Goal: Information Seeking & Learning: Learn about a topic

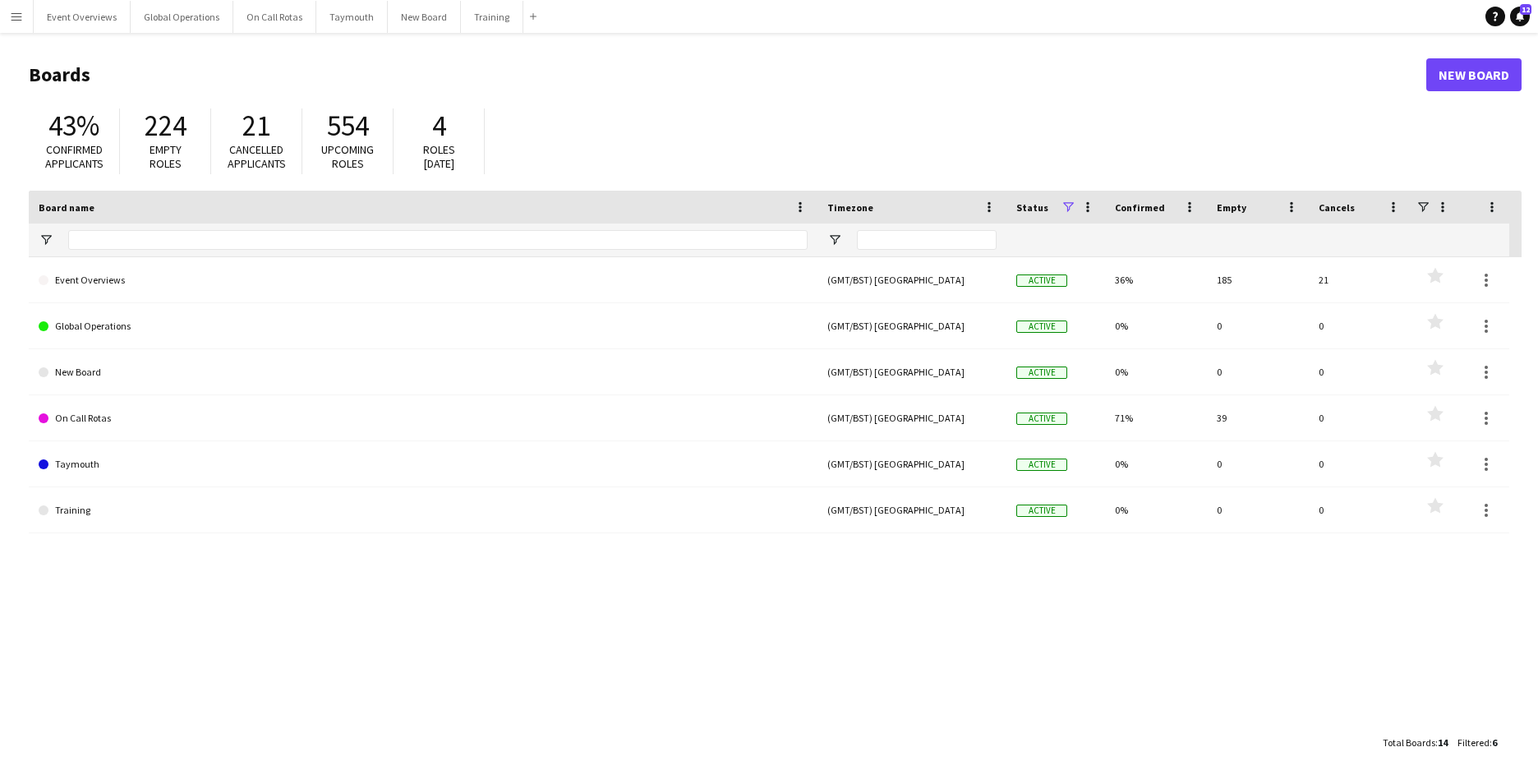
click at [9, 18] on button "Menu" at bounding box center [17, 17] width 33 height 33
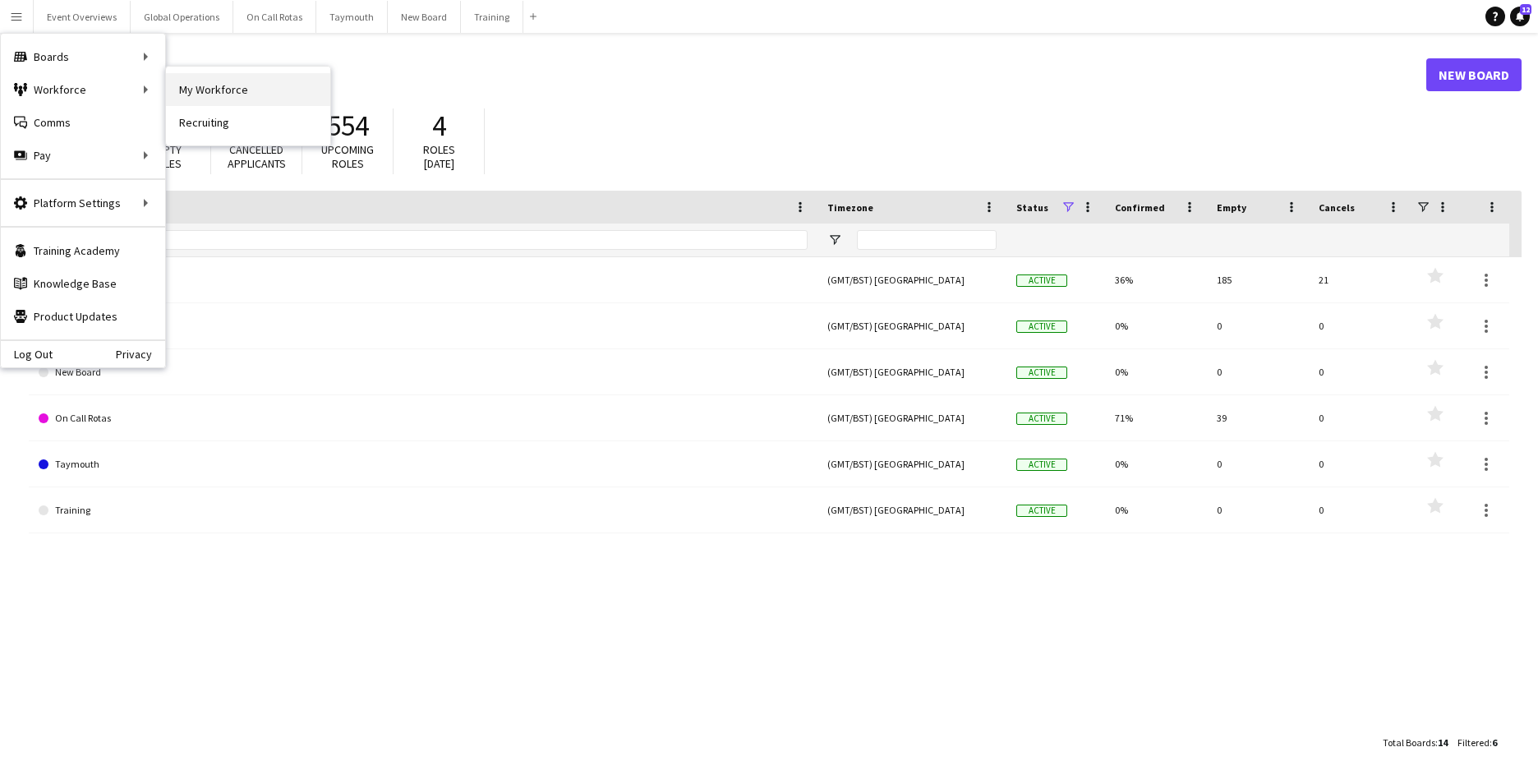
click at [203, 88] on link "My Workforce" at bounding box center [248, 90] width 165 height 33
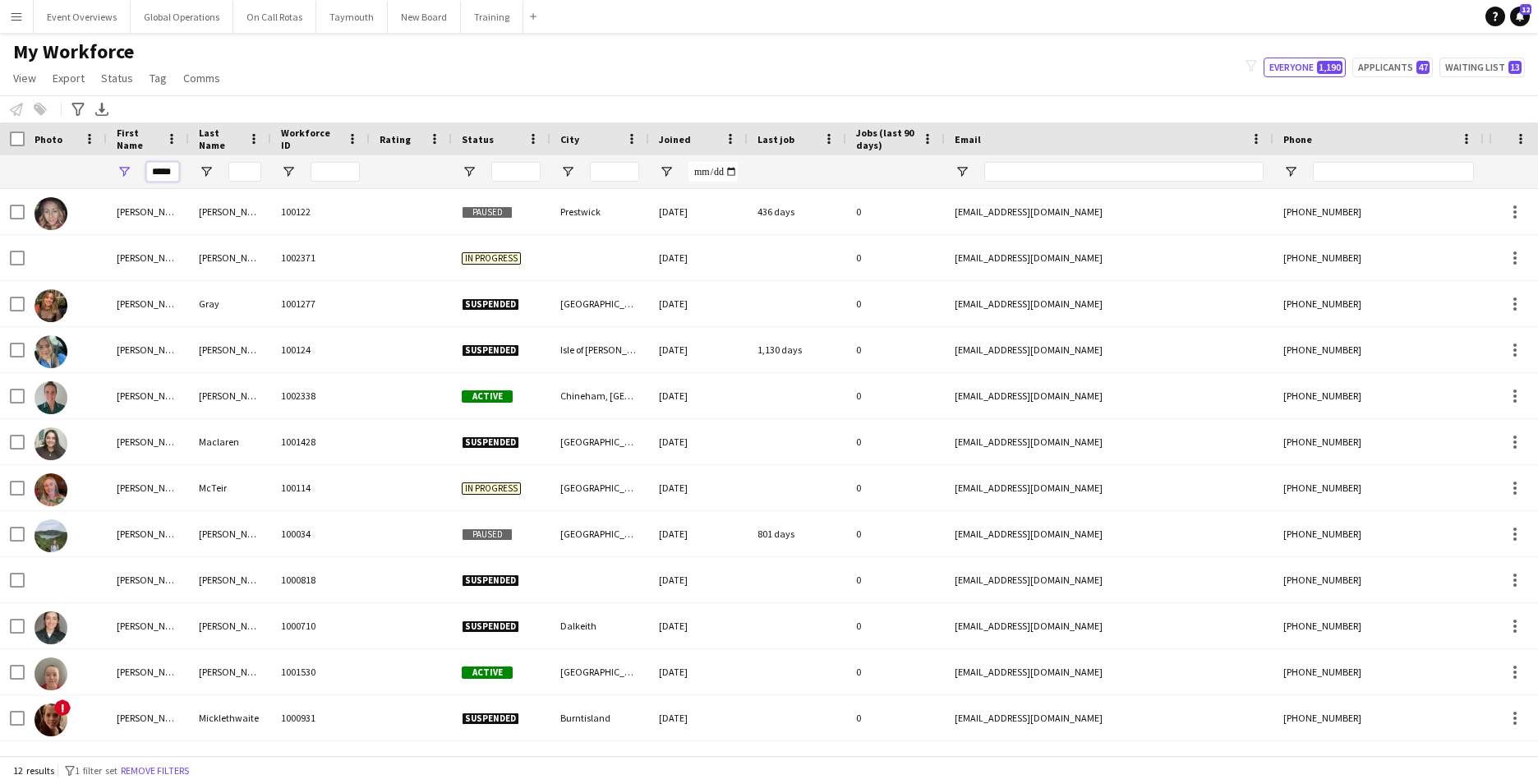
click at [173, 173] on input "*****" at bounding box center [163, 171] width 33 height 19
type input "*"
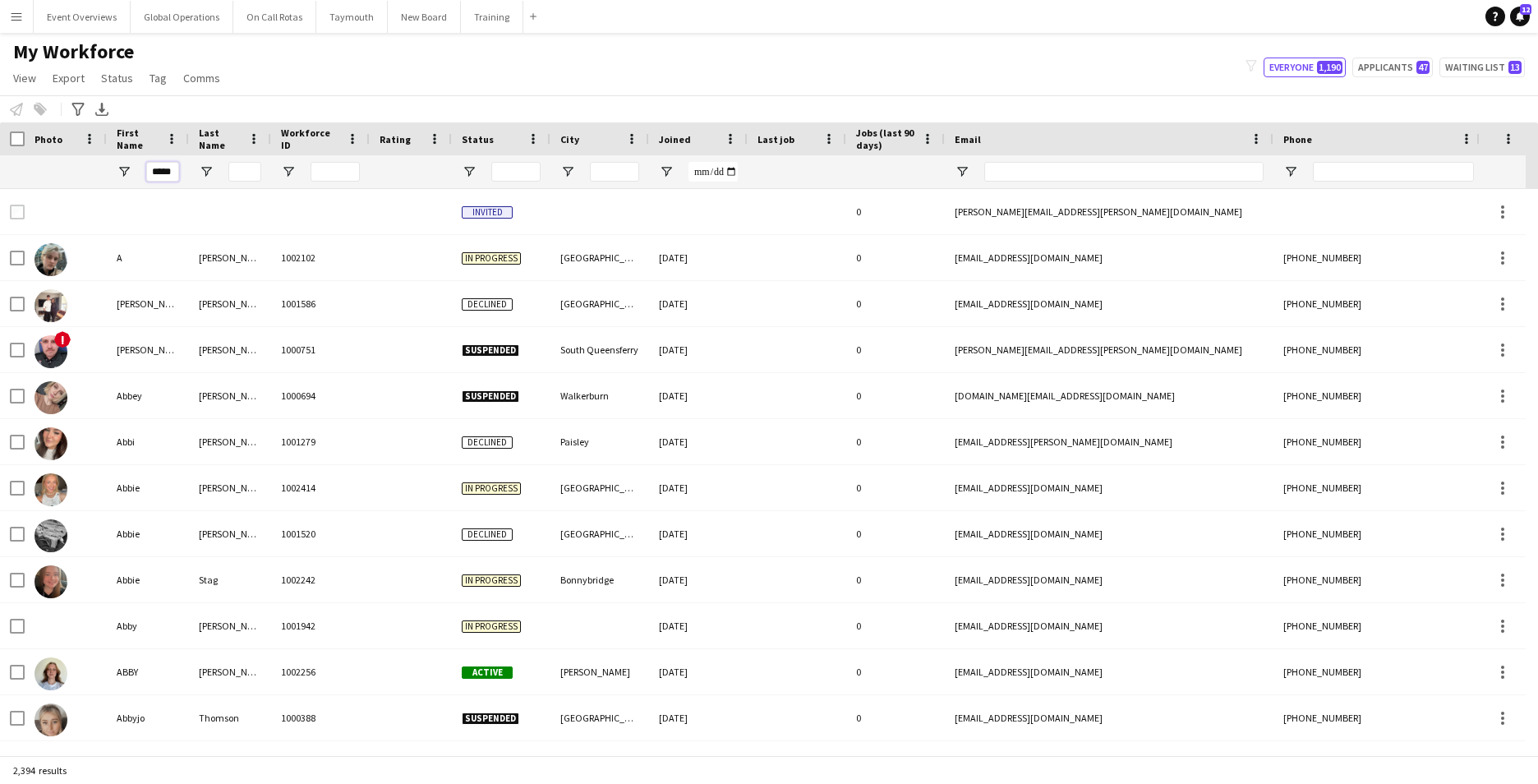
scroll to position [0, 1]
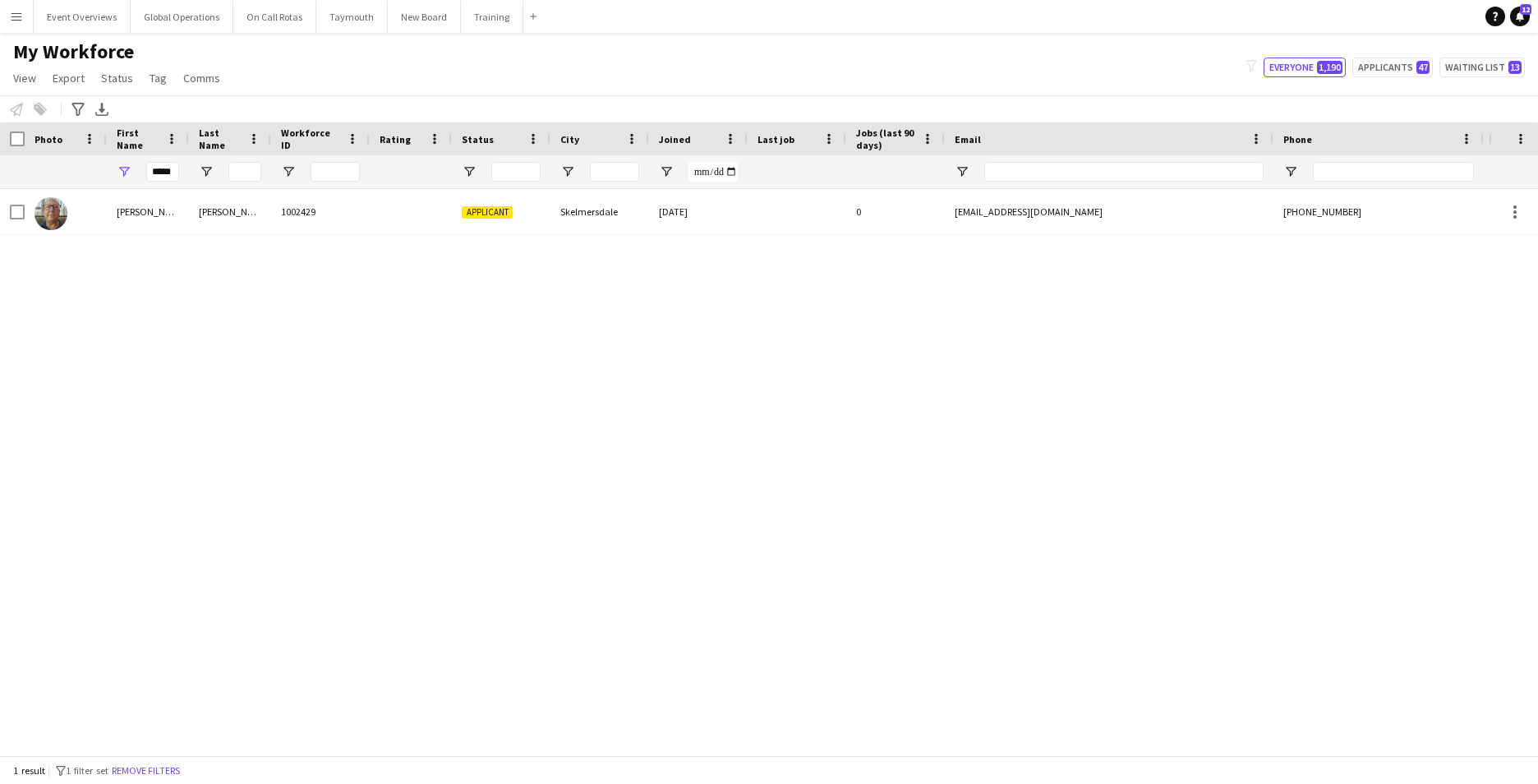
drag, startPoint x: 31, startPoint y: 501, endPoint x: 36, endPoint y: 474, distance: 27.5
click at [31, 501] on div "[PERSON_NAME] 1002429 Applicant Skelmersdale [DATE] 0 [EMAIL_ADDRESS][DOMAIN_NA…" at bounding box center [744, 465] width 1489 height 554
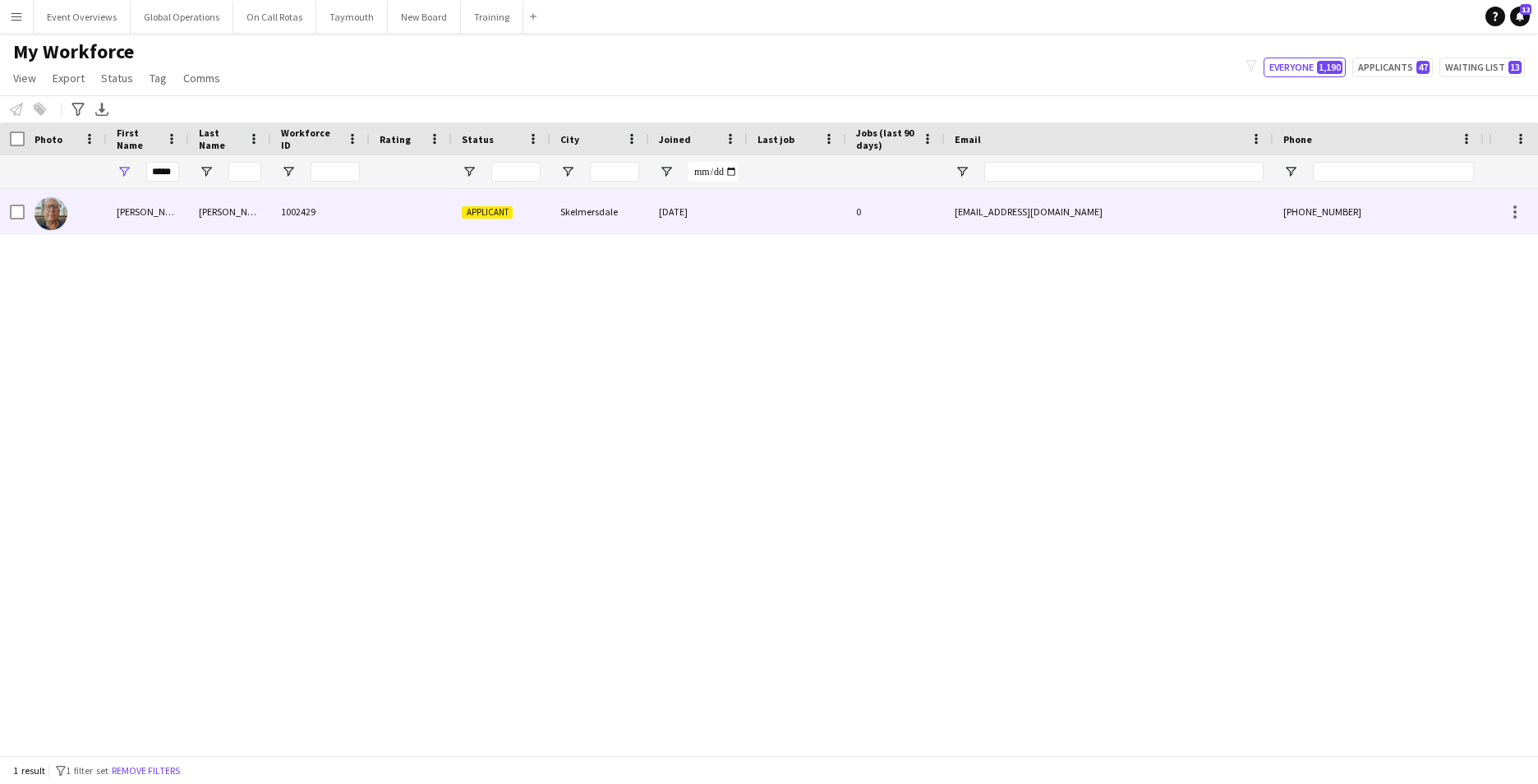
click at [129, 210] on div "[PERSON_NAME]" at bounding box center [148, 211] width 82 height 45
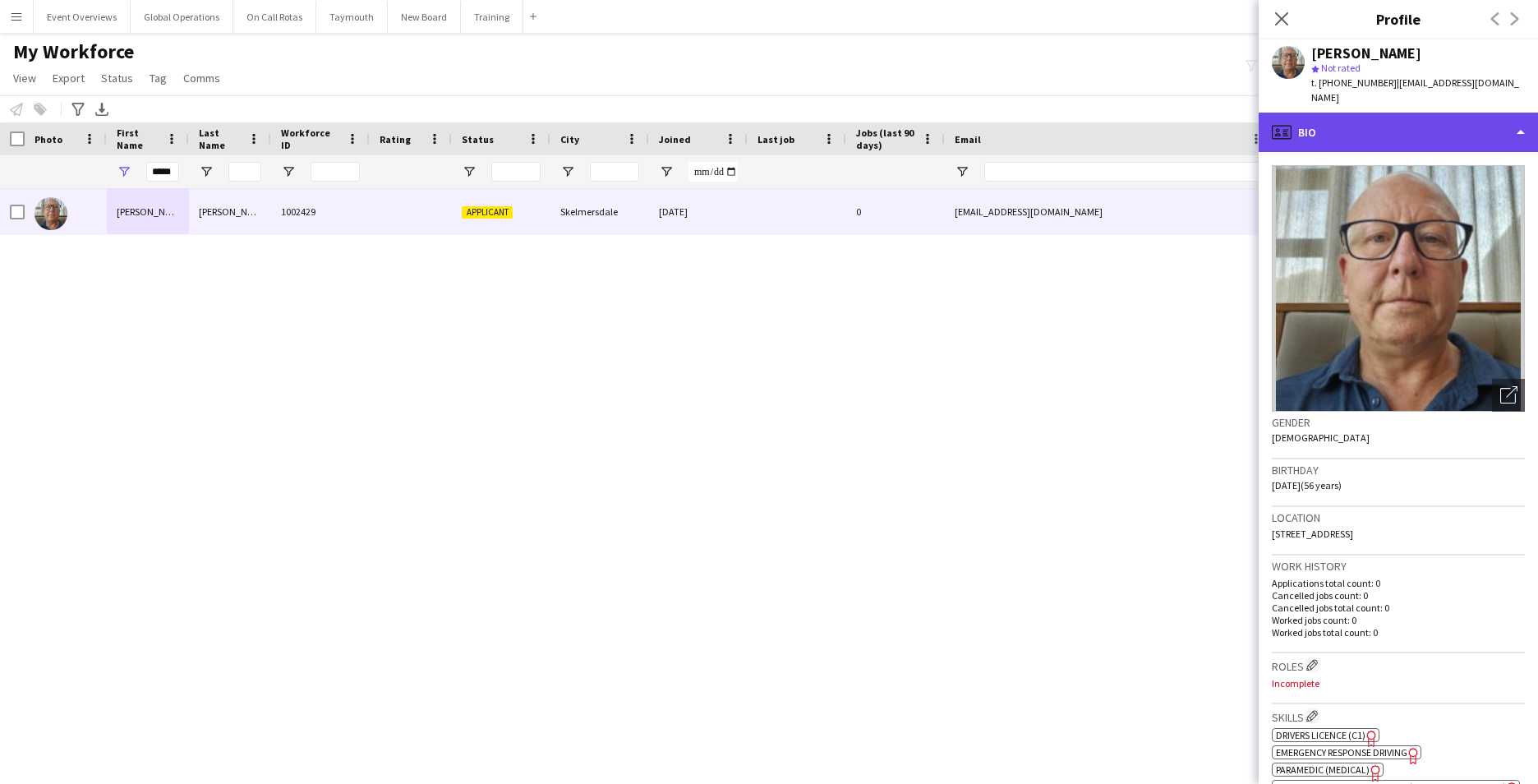
click at [1523, 114] on div "profile Bio" at bounding box center [1398, 132] width 279 height 40
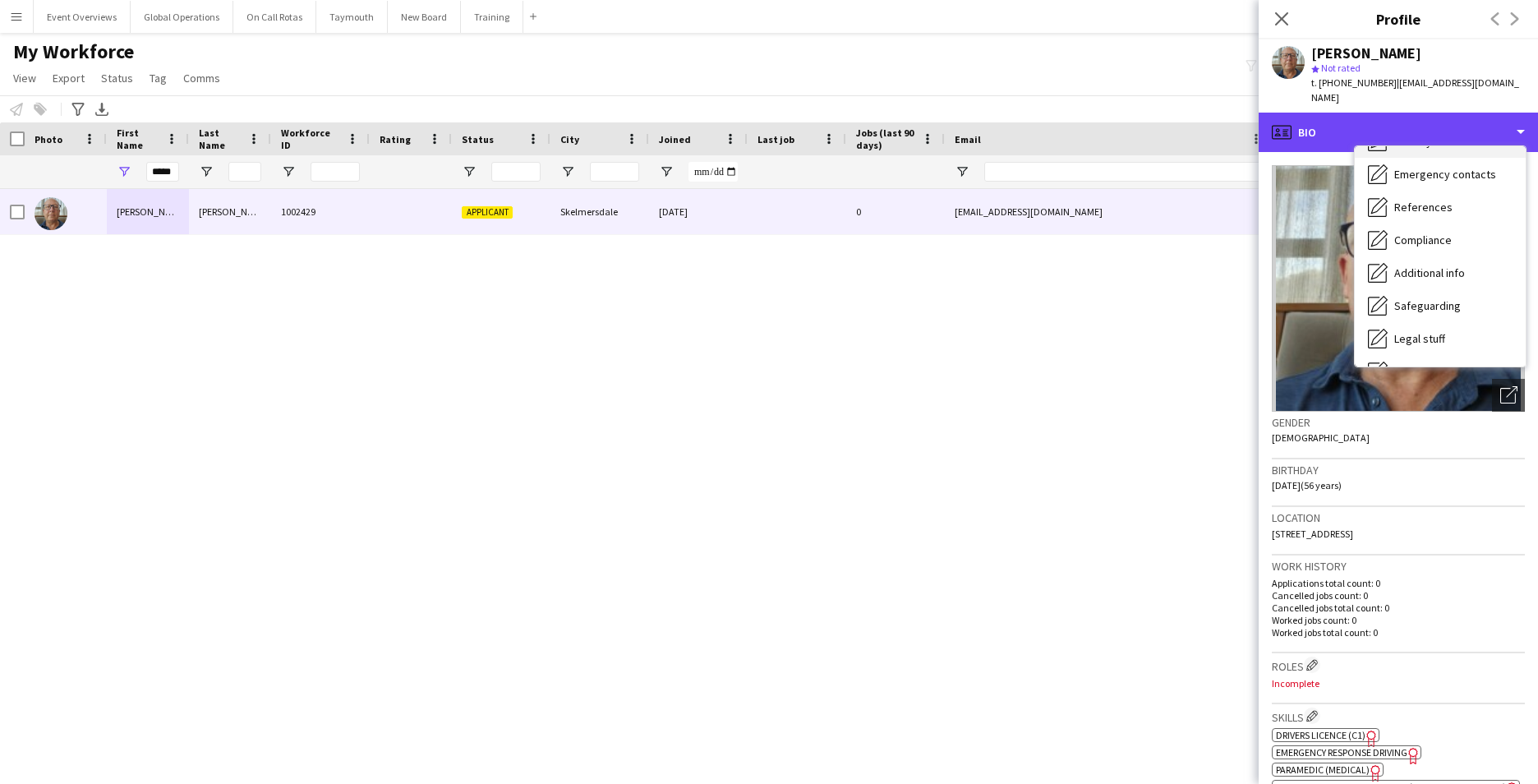
scroll to position [165, 0]
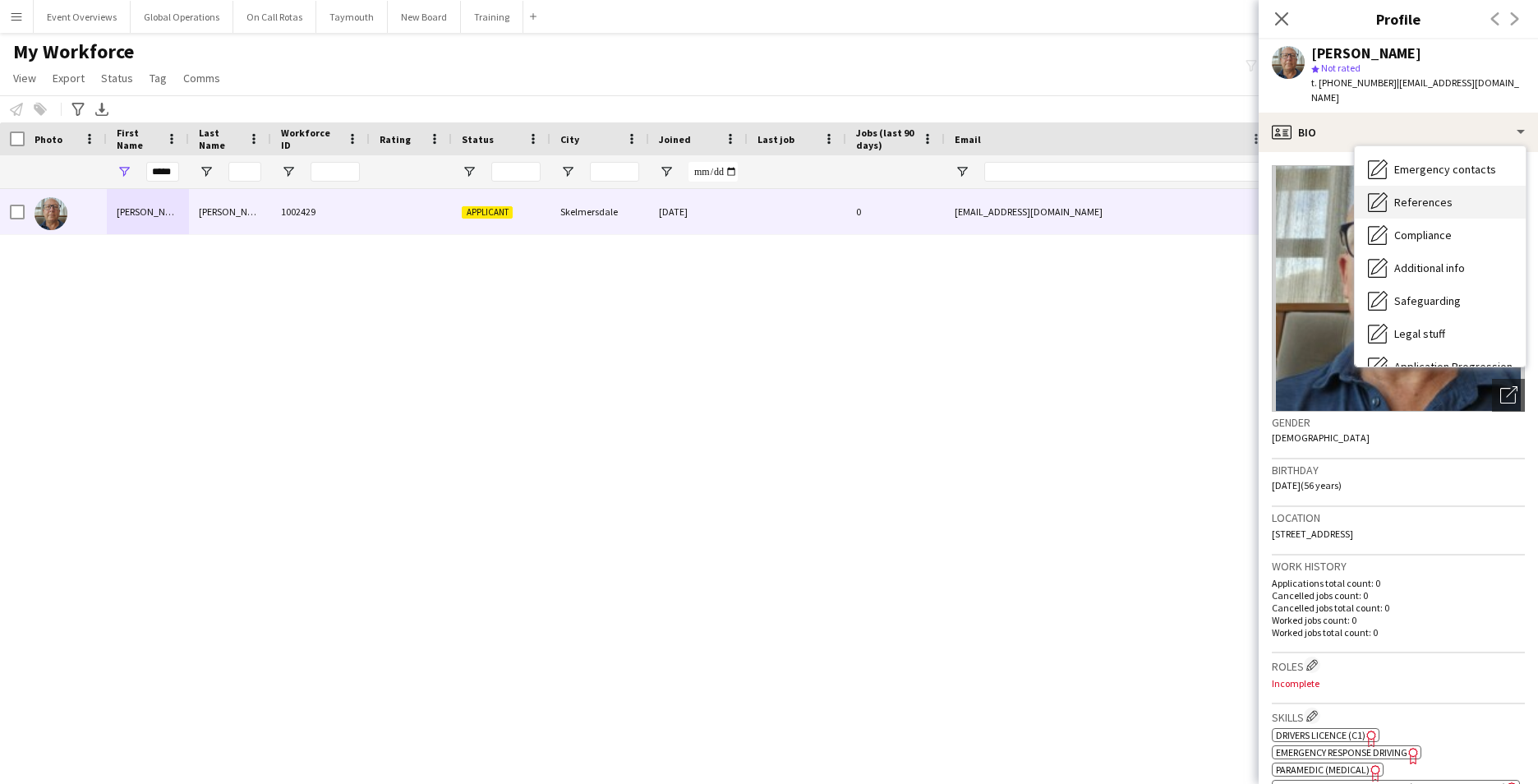
click at [1424, 195] on span "References" at bounding box center [1423, 202] width 58 height 15
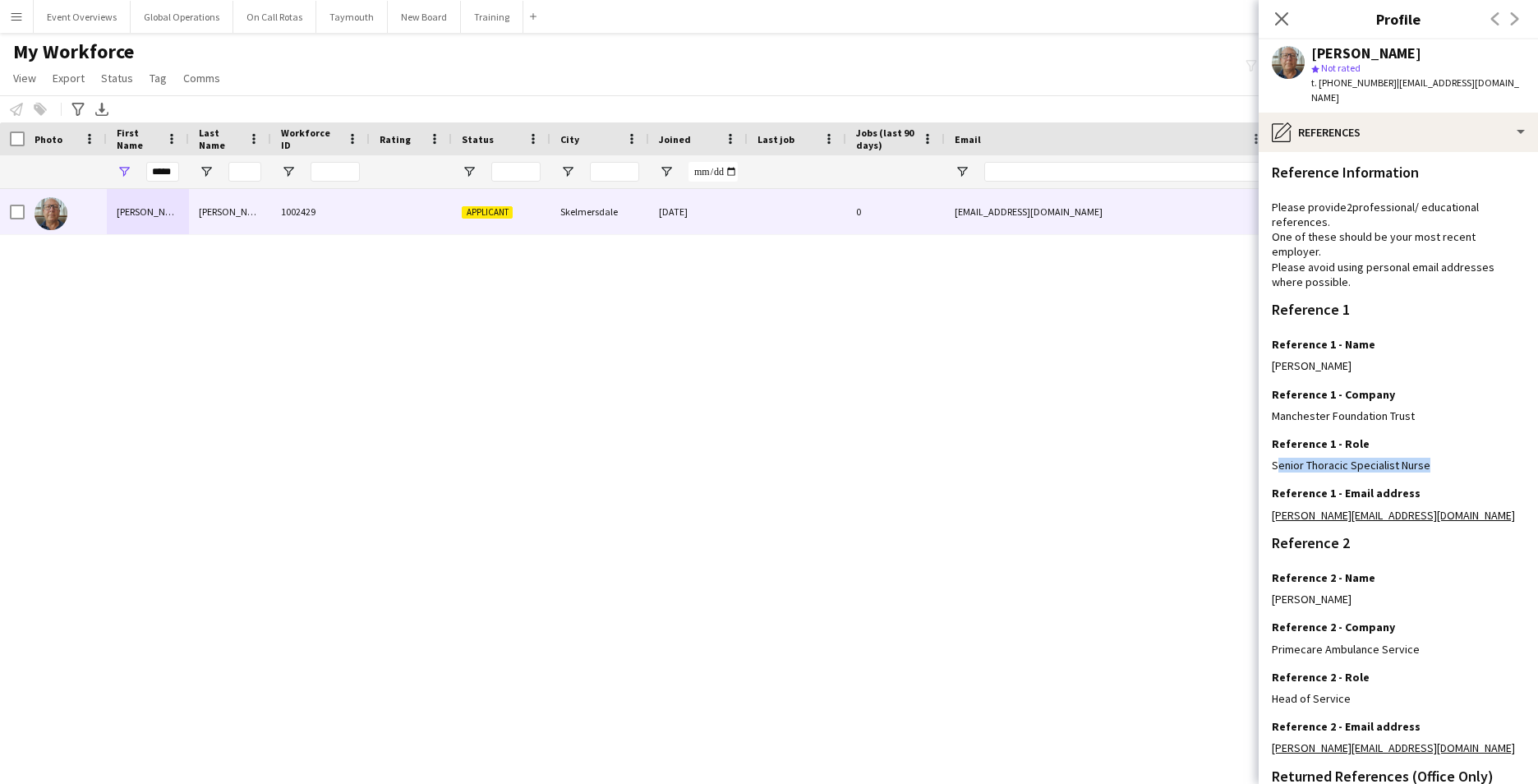
drag, startPoint x: 1423, startPoint y: 451, endPoint x: 1259, endPoint y: 454, distance: 164.0
click at [1259, 454] on app-section-data-types "Reference Information Please provide 2 professional/ educational references. On…" at bounding box center [1398, 467] width 279 height 631
drag, startPoint x: 1259, startPoint y: 454, endPoint x: 1310, endPoint y: 462, distance: 51.6
click at [1301, 464] on div "Reference 1 - Role Edit this field Senior Thoracic Specialist Nurse" at bounding box center [1399, 460] width 253 height 49
drag, startPoint x: 1426, startPoint y: 452, endPoint x: 1270, endPoint y: 447, distance: 156.1
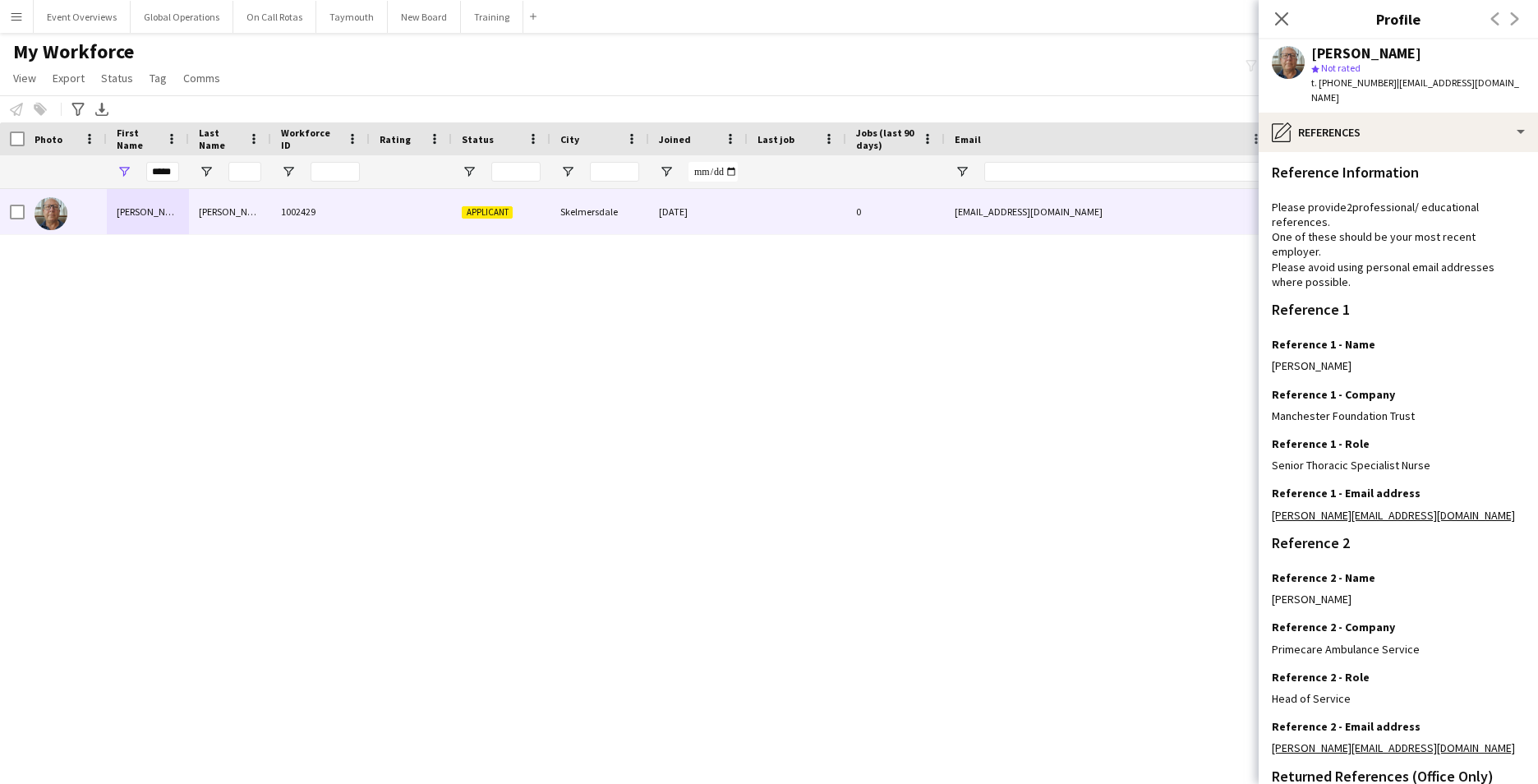
click at [1270, 447] on app-section-data-types "Reference Information Please provide 2 professional/ educational references. On…" at bounding box center [1398, 467] width 279 height 631
drag, startPoint x: 1270, startPoint y: 447, endPoint x: 1284, endPoint y: 453, distance: 15.2
copy div "Senior Thoracic Specialist Nurse"
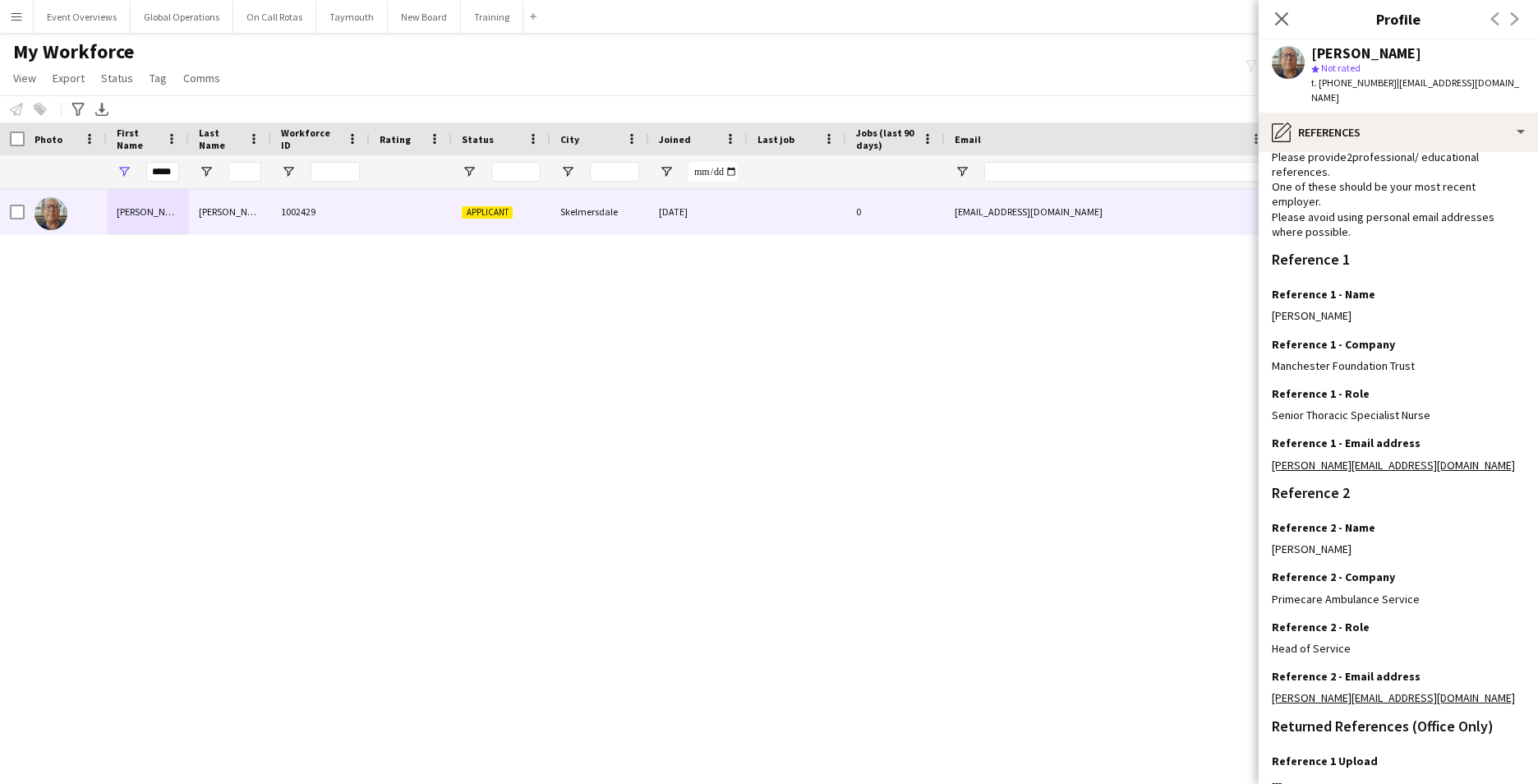
scroll to position [51, 0]
click at [1404, 460] on div "Reference 1 - Email address Edit this field [PERSON_NAME][EMAIL_ADDRESS][DOMAIN…" at bounding box center [1399, 459] width 253 height 49
drag, startPoint x: 1420, startPoint y: 452, endPoint x: 1266, endPoint y: 459, distance: 154.2
click at [1266, 459] on app-section-data-types "Reference Information Please provide 2 professional/ educational references. On…" at bounding box center [1398, 467] width 279 height 631
drag, startPoint x: 1266, startPoint y: 459, endPoint x: 1276, endPoint y: 447, distance: 15.6
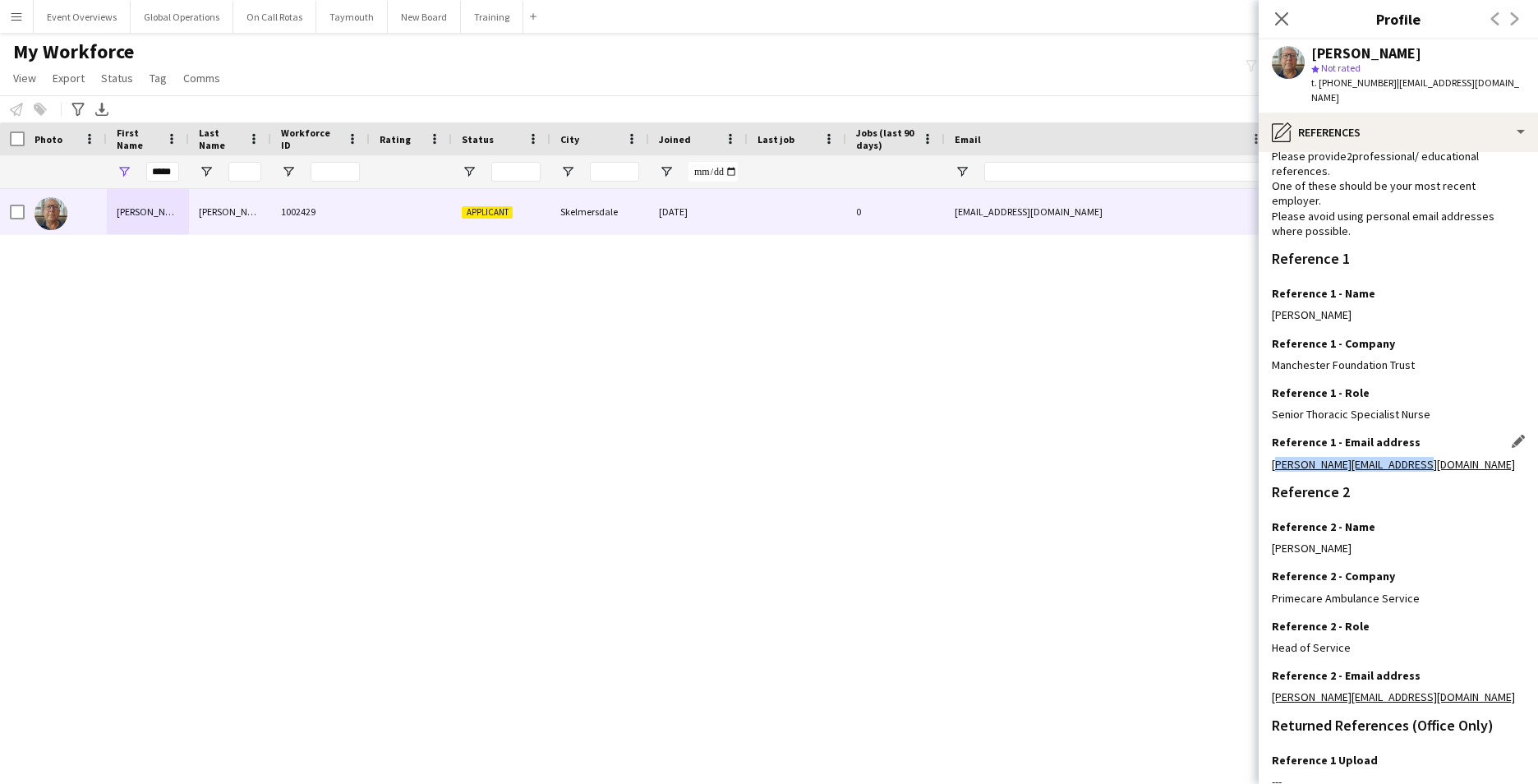
copy link "[PERSON_NAME][EMAIL_ADDRESS][DOMAIN_NAME]"
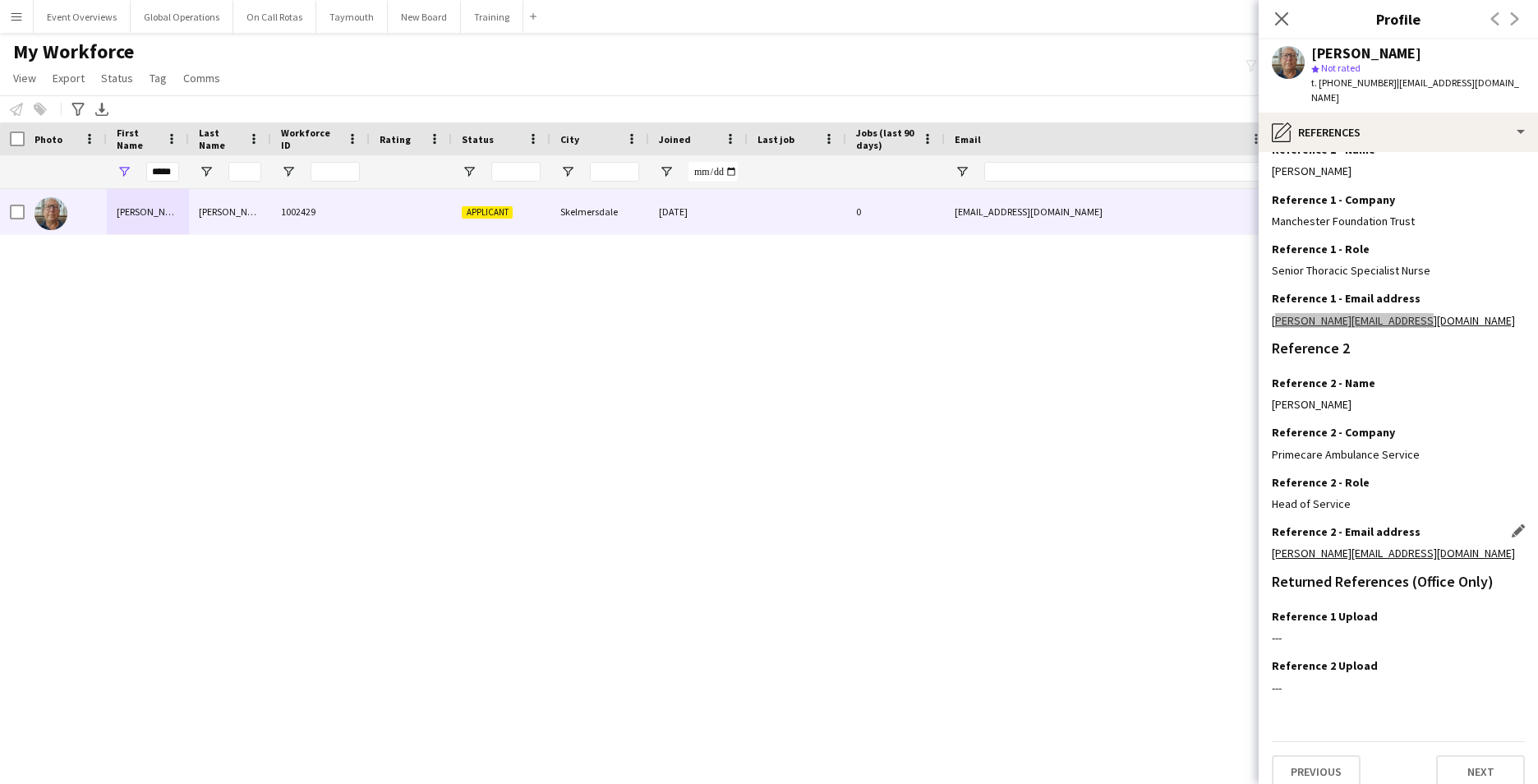
scroll to position [196, 0]
drag, startPoint x: 1271, startPoint y: 533, endPoint x: 1465, endPoint y: 544, distance: 194.3
click at [1465, 544] on app-section-data-types "Reference Information Please provide 2 professional/ educational references. On…" at bounding box center [1398, 467] width 279 height 631
copy link "[PERSON_NAME][EMAIL_ADDRESS][DOMAIN_NAME]"
click at [1321, 757] on button "Previous" at bounding box center [1317, 770] width 89 height 33
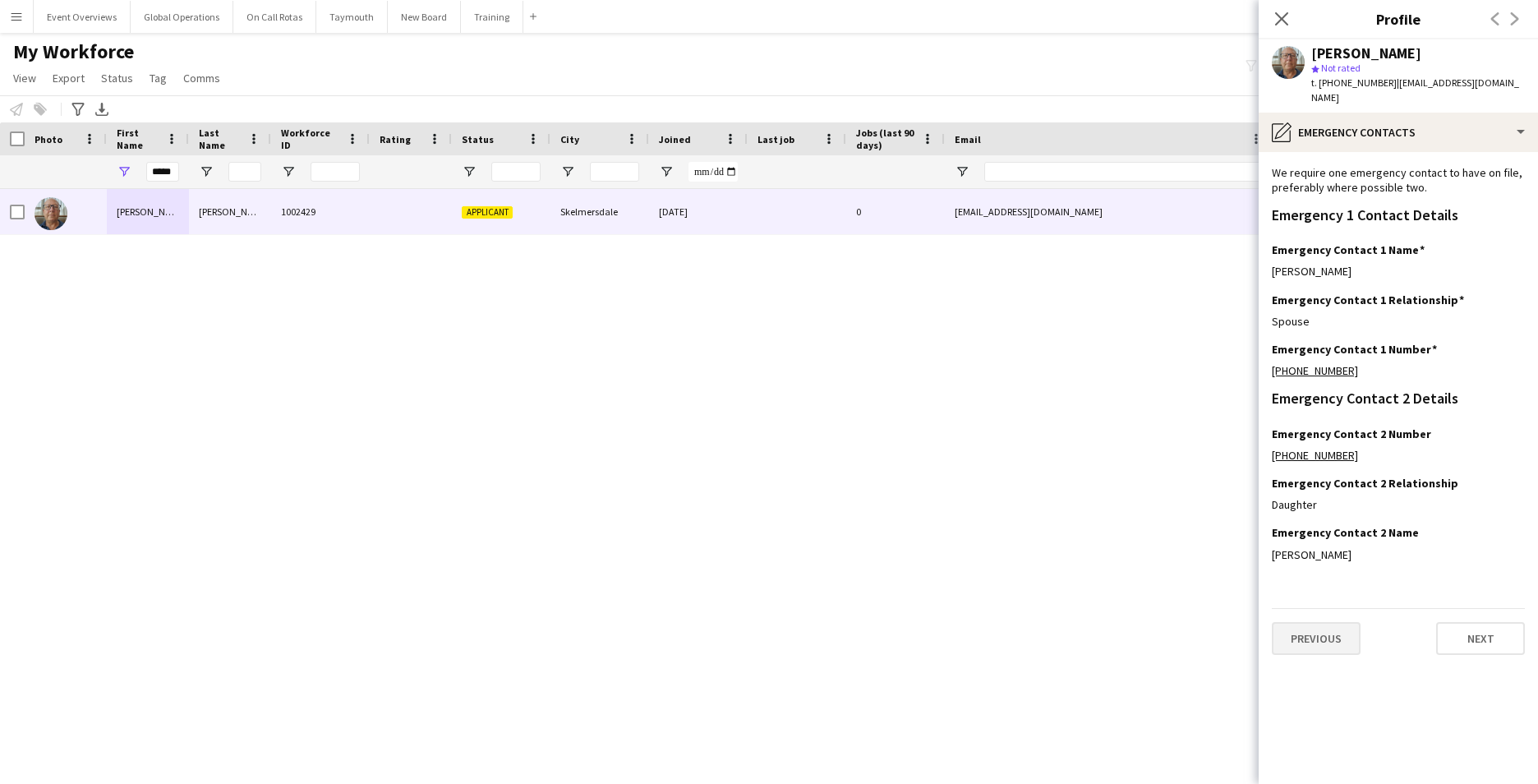
scroll to position [0, 0]
click at [1317, 633] on button "Previous" at bounding box center [1317, 639] width 89 height 33
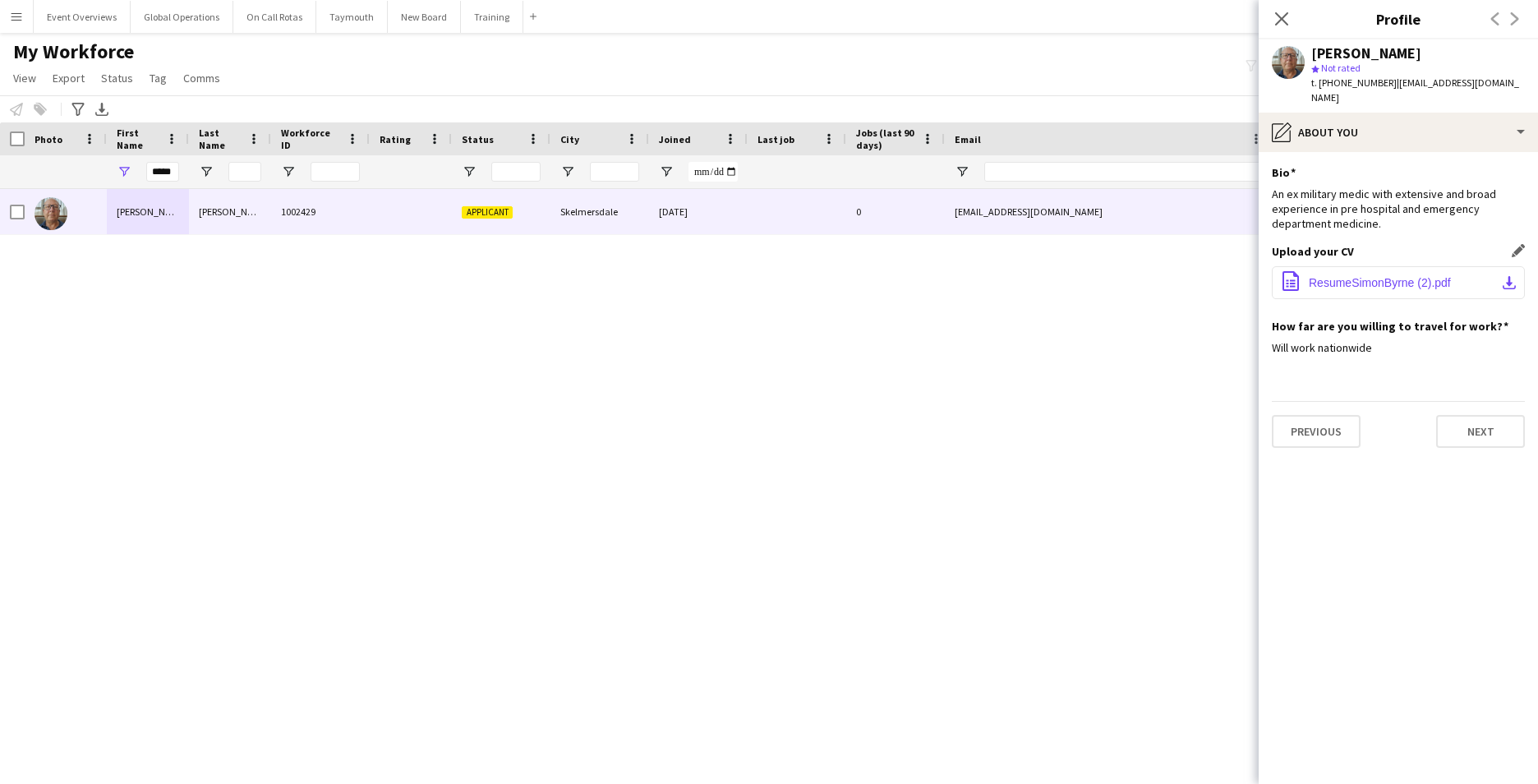
click at [1378, 276] on span "ResumeSimonByrne (2).pdf" at bounding box center [1381, 283] width 142 height 13
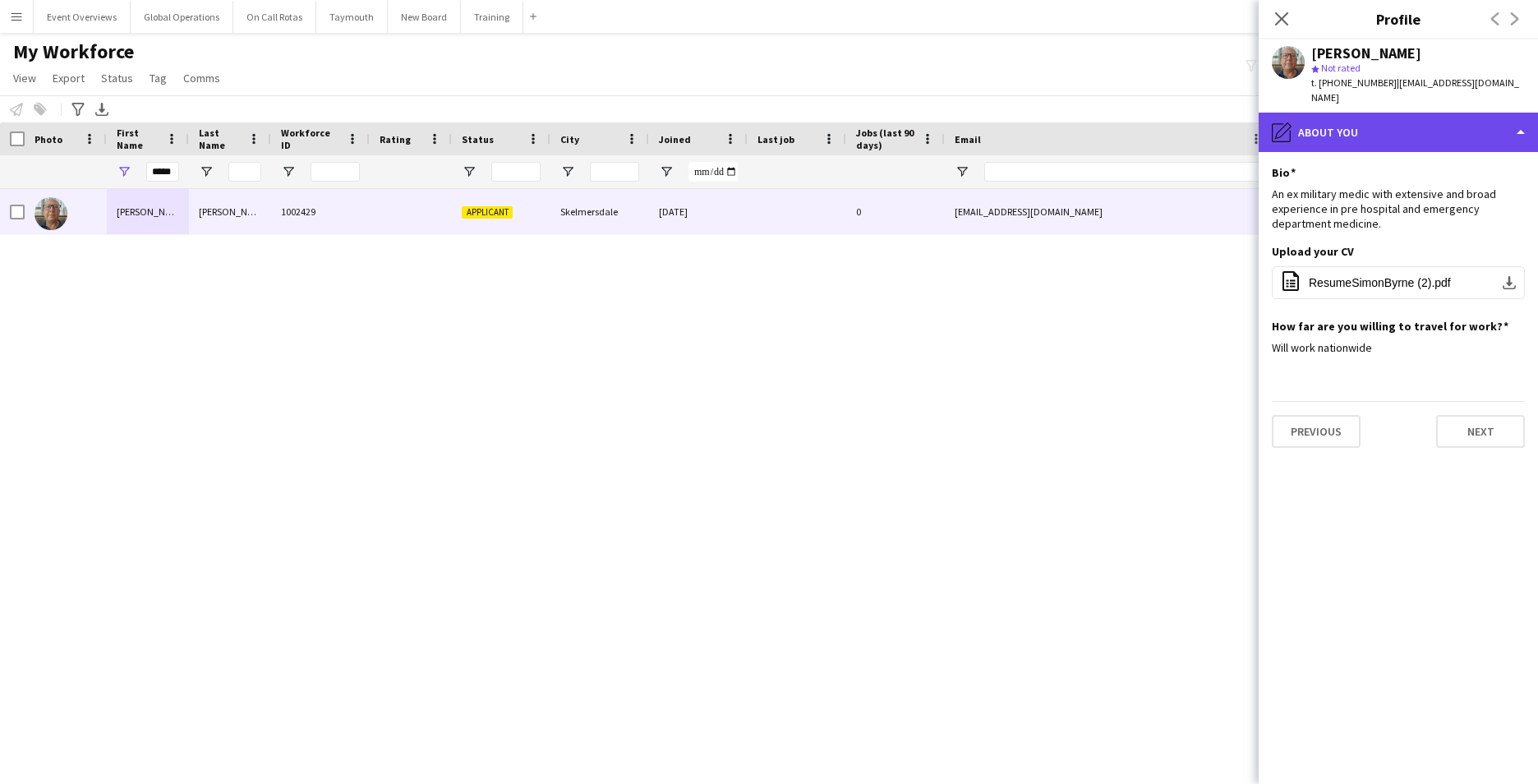
click at [1501, 119] on div "pencil4 About you" at bounding box center [1398, 132] width 279 height 40
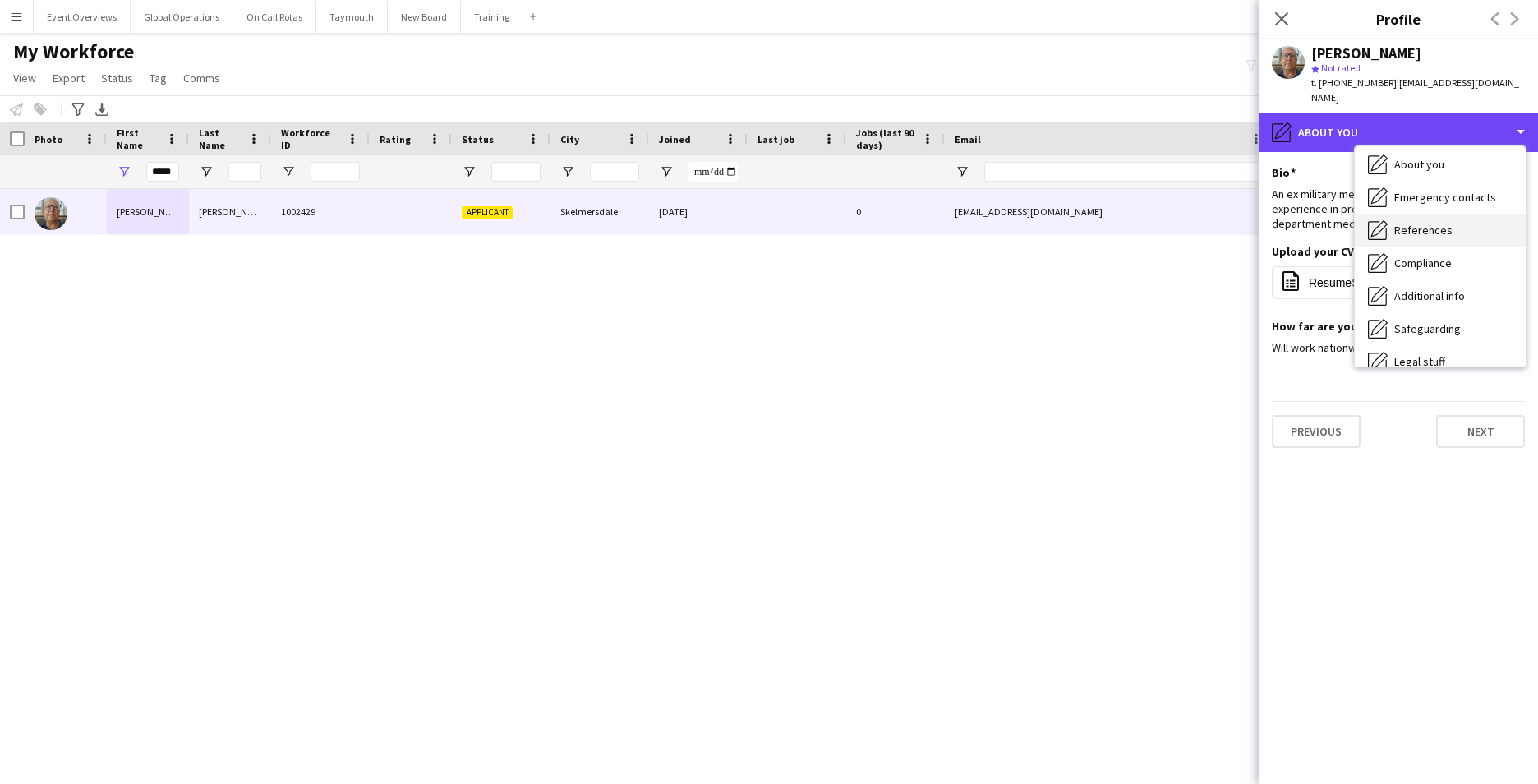
scroll to position [122, 0]
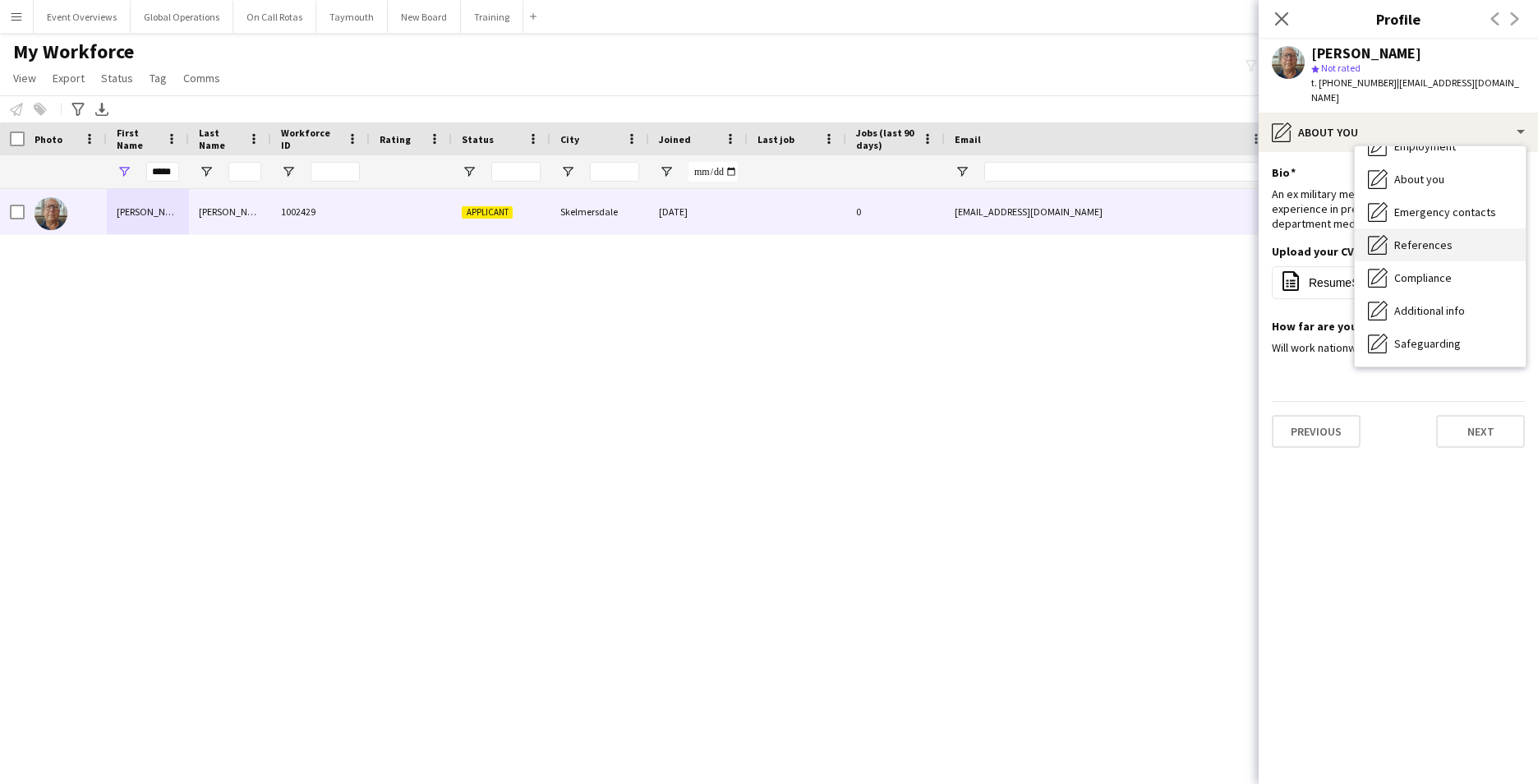
click at [1436, 238] on span "References" at bounding box center [1423, 245] width 58 height 15
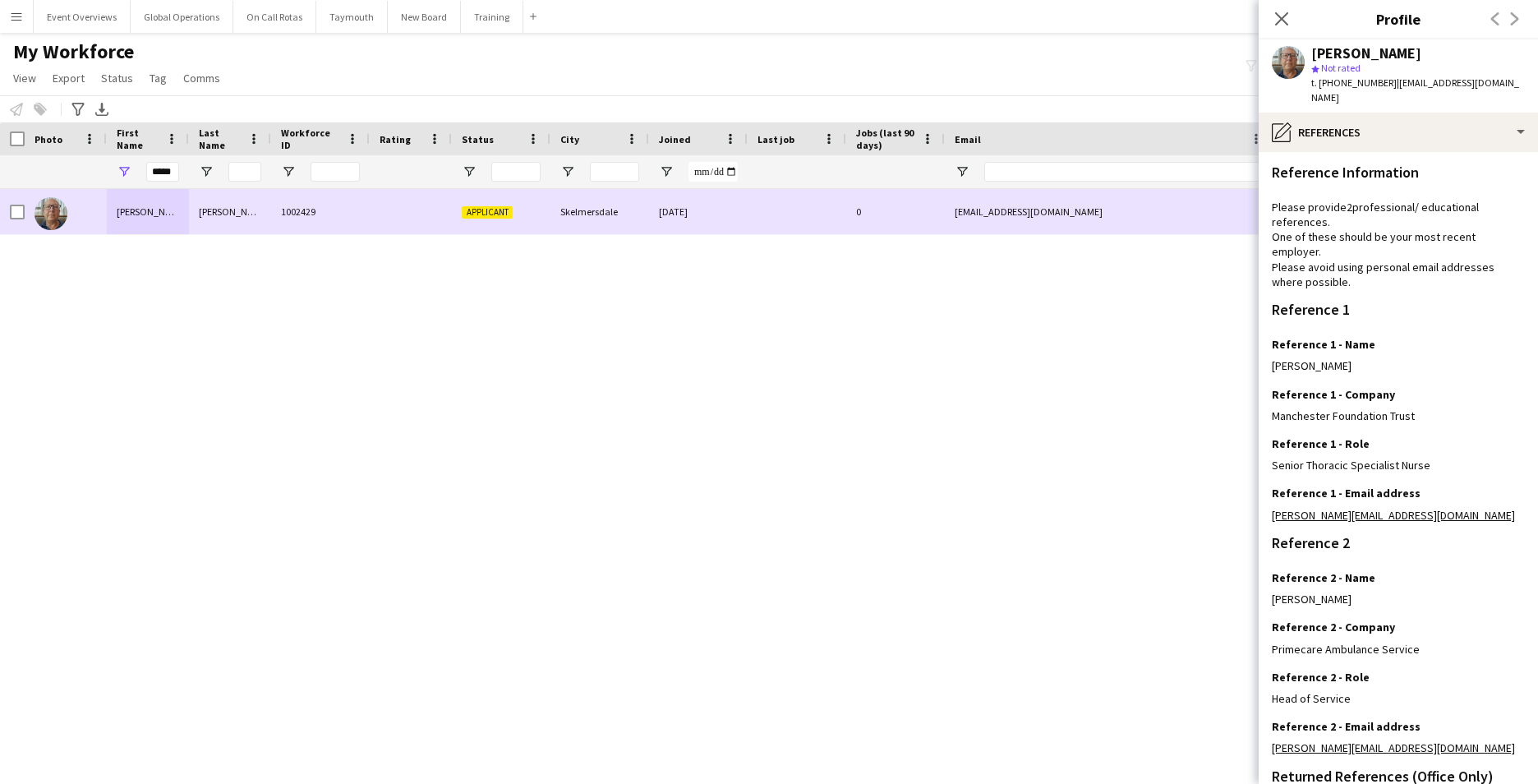
click at [154, 206] on div "[PERSON_NAME]" at bounding box center [148, 211] width 82 height 45
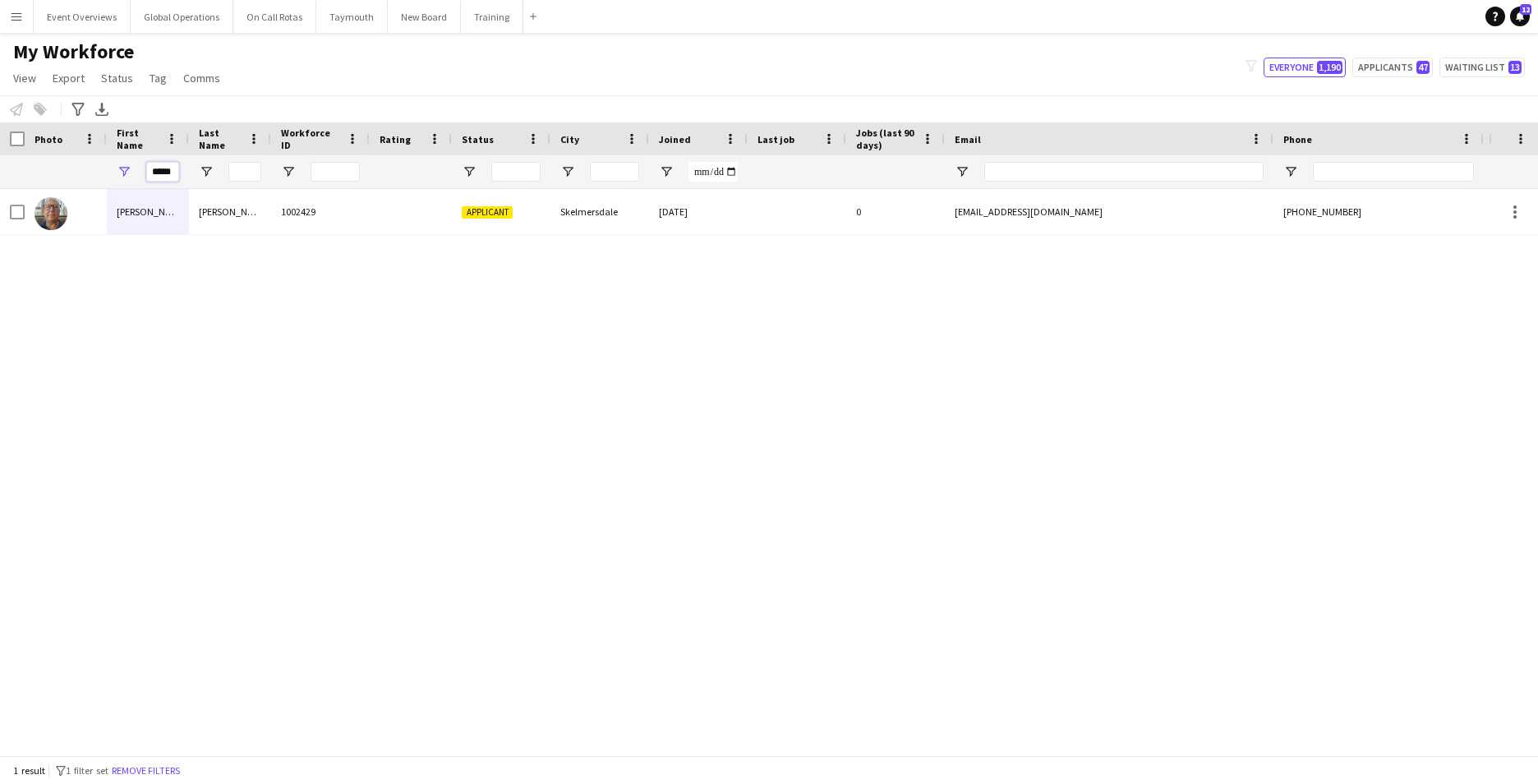
click at [176, 173] on input "*****" at bounding box center [163, 171] width 33 height 19
click at [174, 174] on input "*****" at bounding box center [163, 171] width 33 height 19
type input "*"
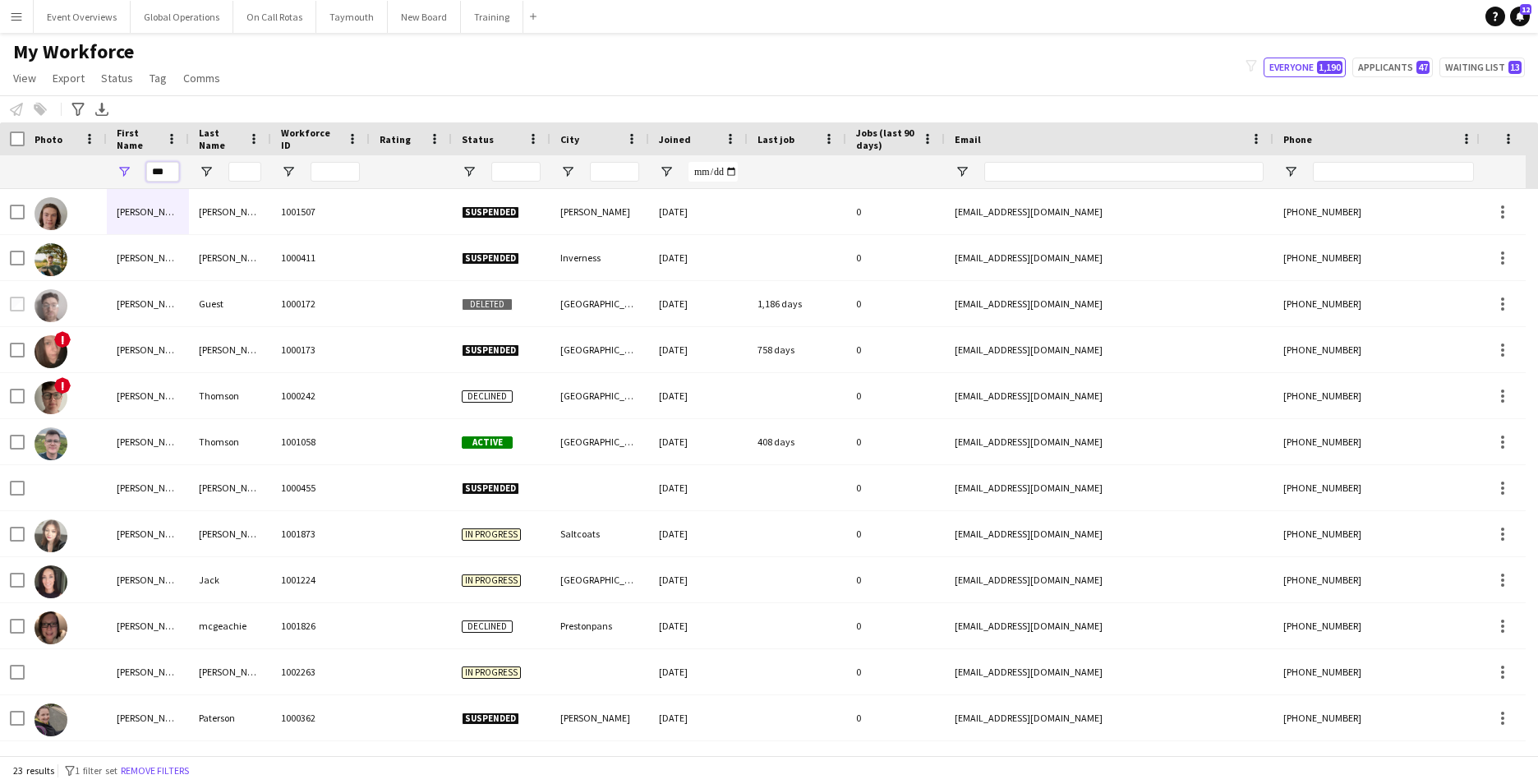
type input "***"
click at [240, 177] on input "Last Name Filter Input" at bounding box center [245, 171] width 33 height 19
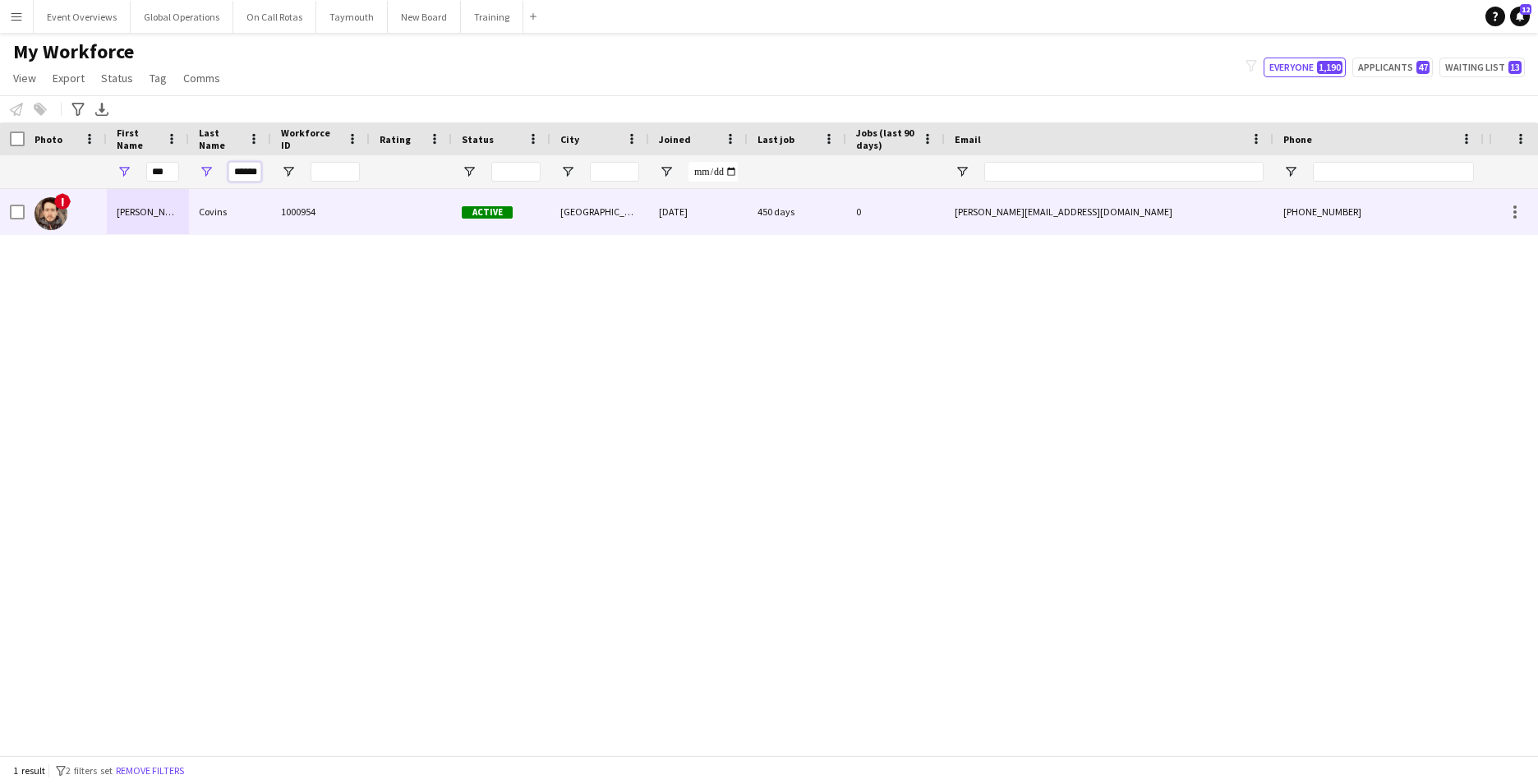
type input "******"
click at [126, 206] on div "[PERSON_NAME]" at bounding box center [148, 211] width 82 height 45
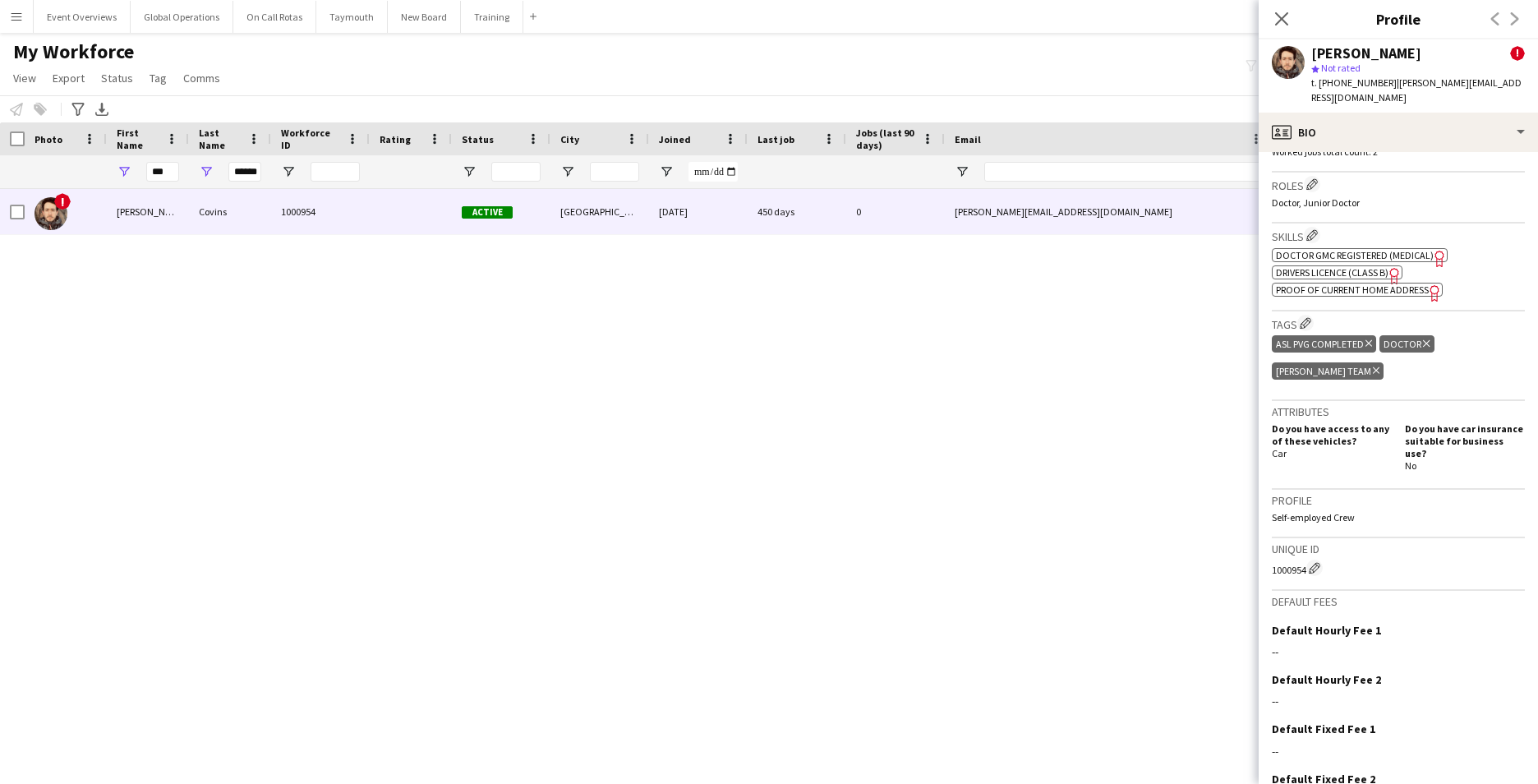
scroll to position [794, 0]
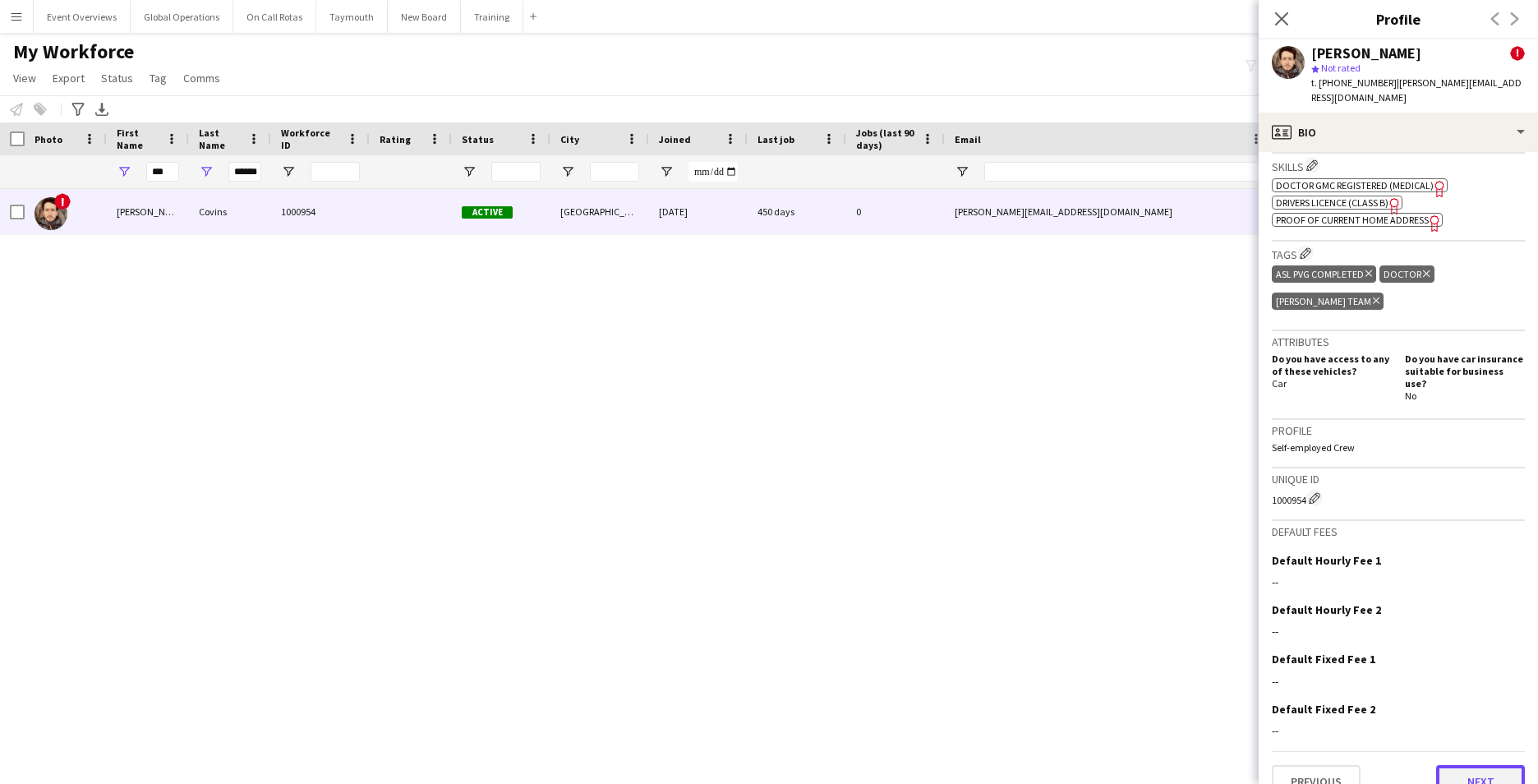
click at [1486, 765] on button "Next" at bounding box center [1481, 781] width 89 height 33
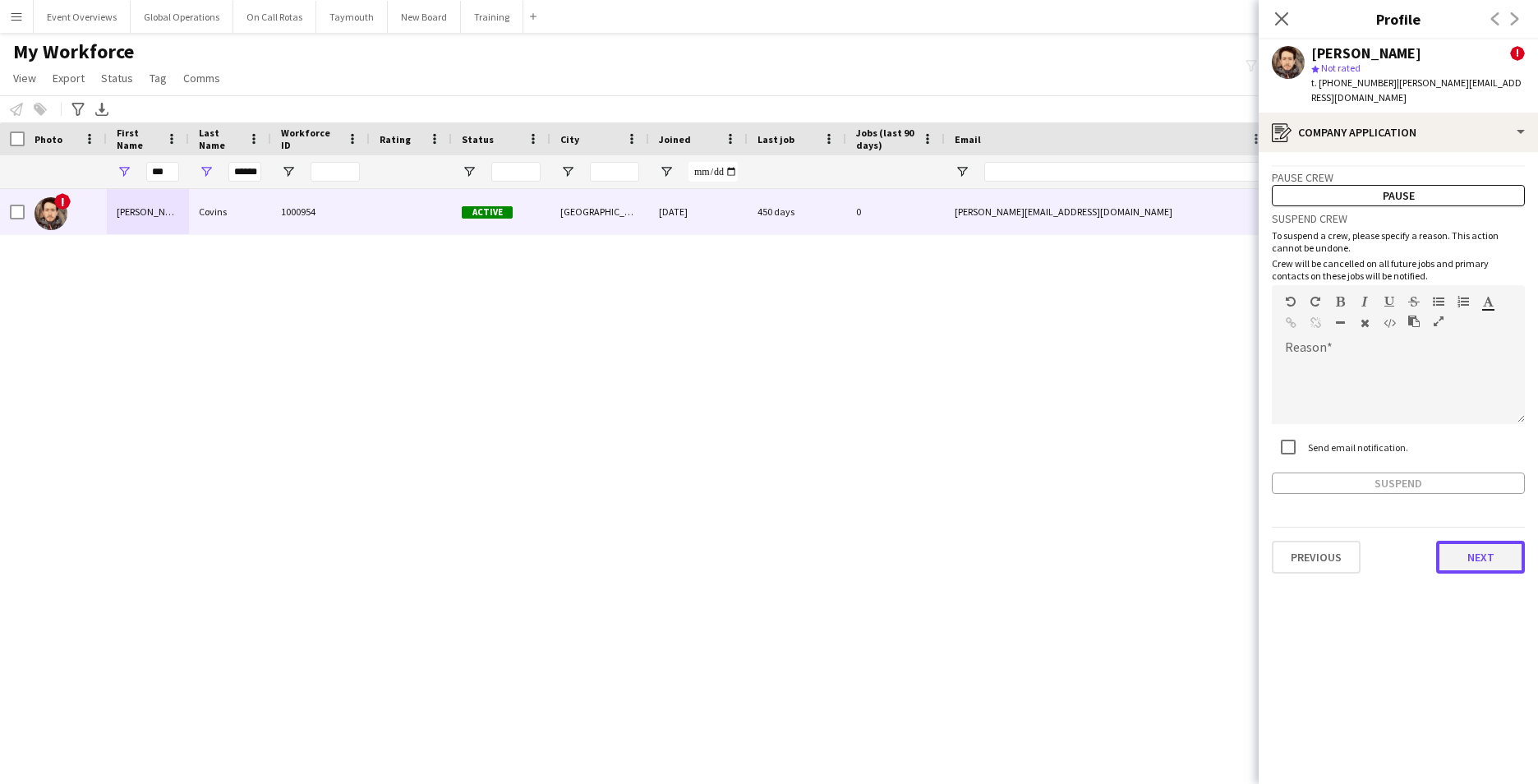
click at [1479, 541] on button "Next" at bounding box center [1481, 557] width 89 height 33
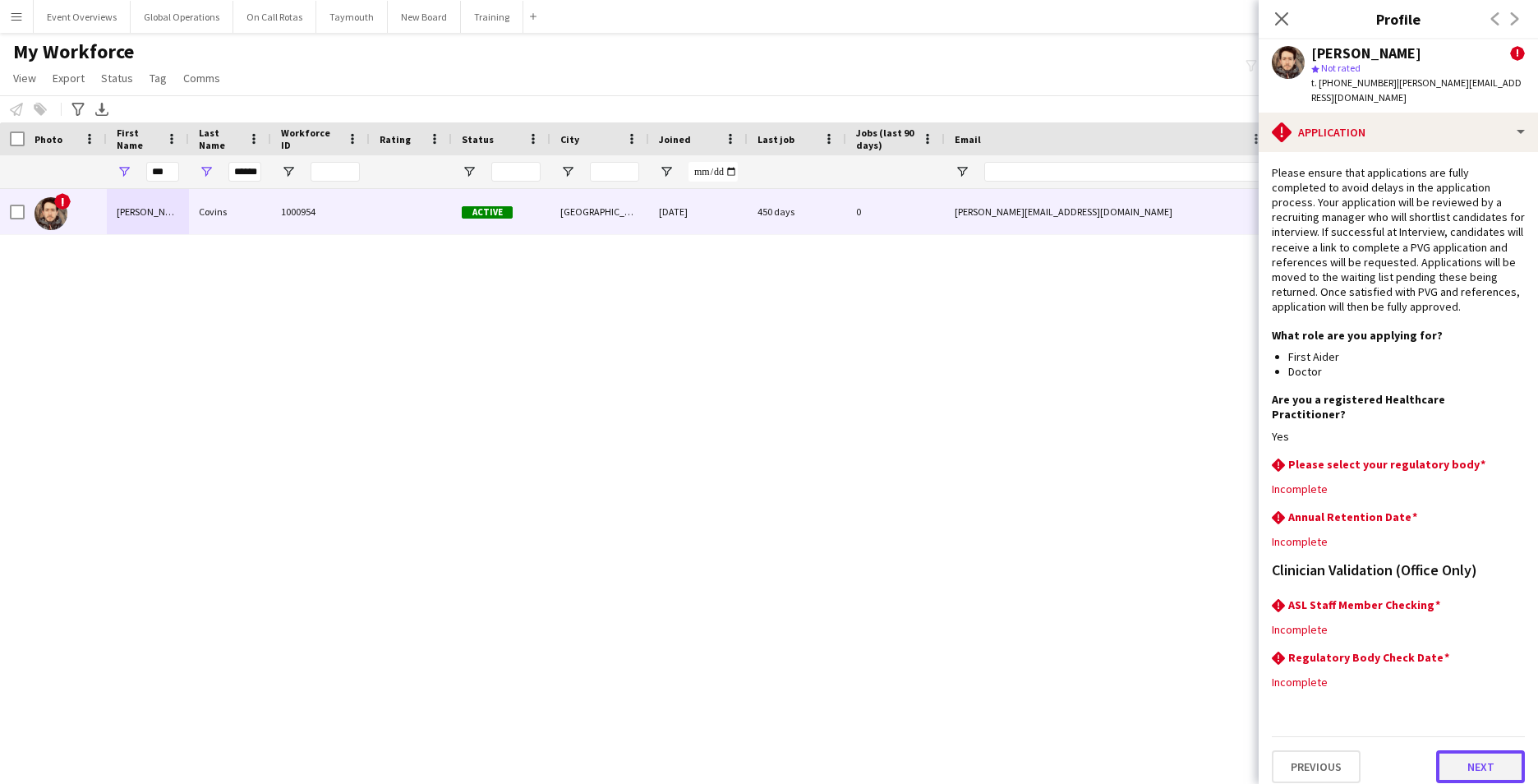
click at [1474, 750] on button "Next" at bounding box center [1481, 766] width 89 height 33
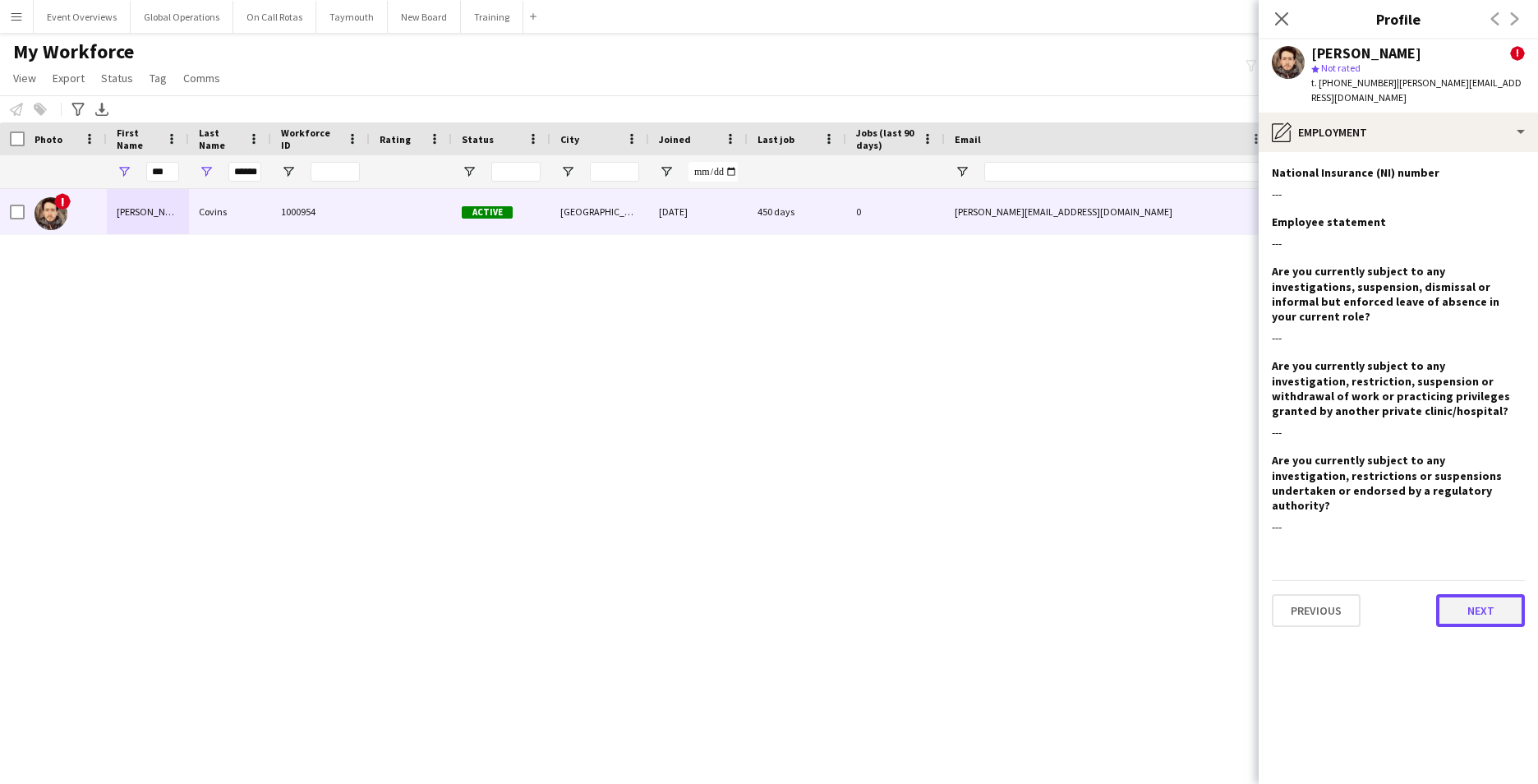
click at [1475, 594] on button "Next" at bounding box center [1481, 610] width 89 height 33
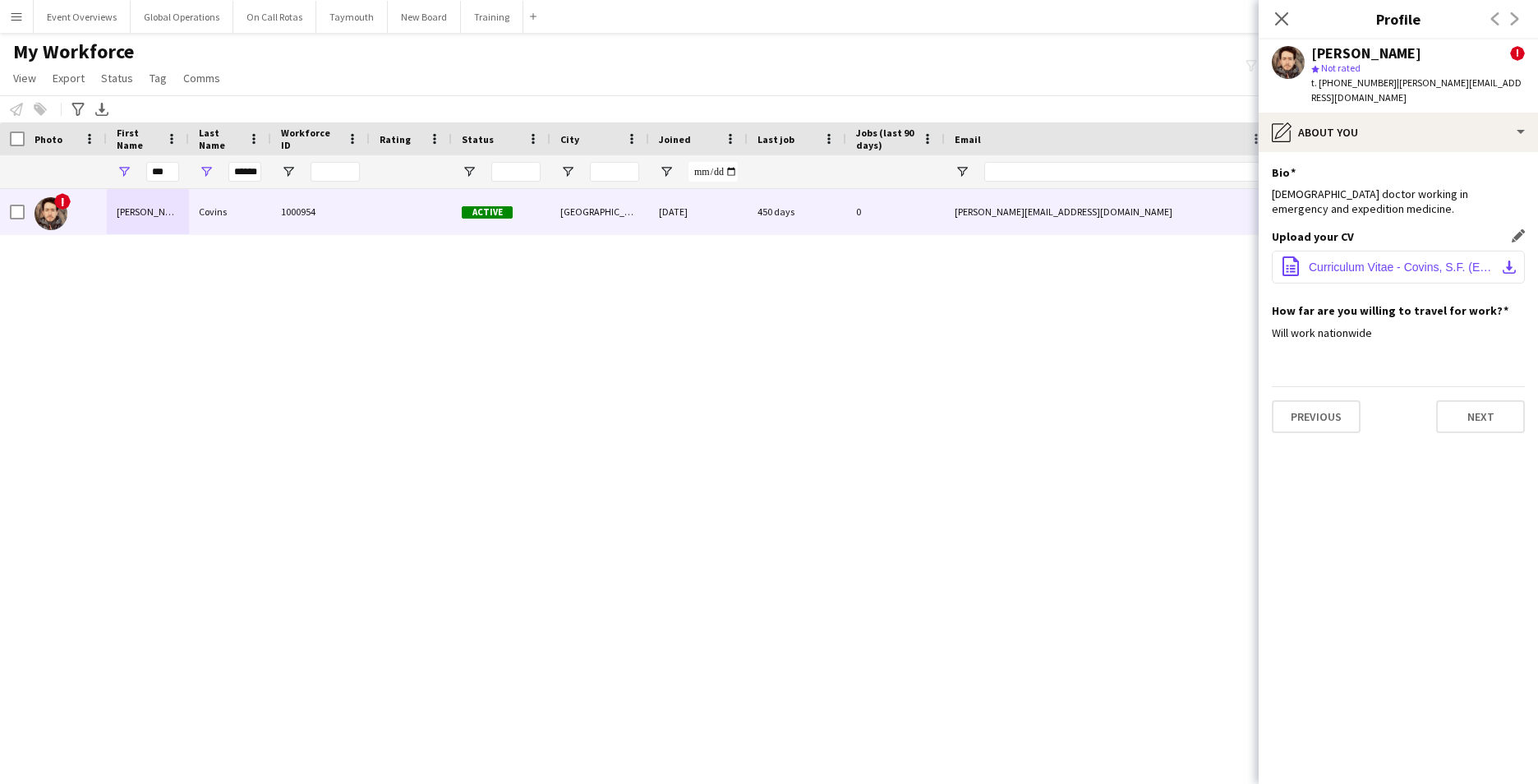
click at [1363, 261] on span "Curriculum Vitae - Covins, S.F. (EM).pdf" at bounding box center [1402, 267] width 186 height 13
click at [1507, 261] on app-icon "download-bottom" at bounding box center [1509, 267] width 13 height 13
click at [1287, 256] on app-icon "office-file-sheet" at bounding box center [1290, 267] width 19 height 22
click at [1325, 261] on span "Curriculum Vitae - Covins, S.F. (EM).pdf" at bounding box center [1402, 267] width 186 height 13
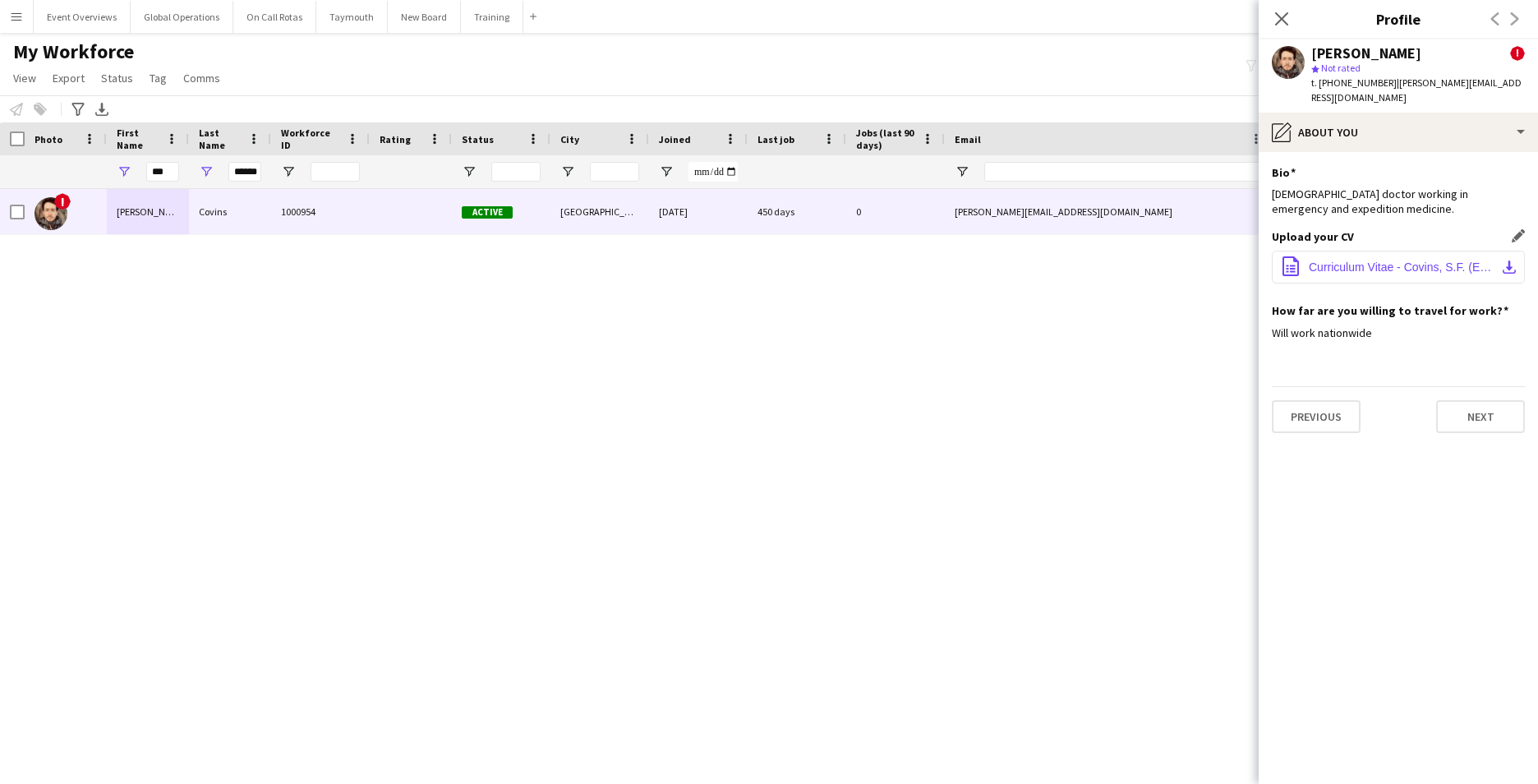
click at [1330, 261] on span "Curriculum Vitae - Covins, S.F. (EM).pdf" at bounding box center [1402, 267] width 186 height 13
click at [1513, 261] on app-icon "download-bottom" at bounding box center [1509, 267] width 13 height 13
click at [1317, 400] on button "Previous" at bounding box center [1317, 417] width 89 height 33
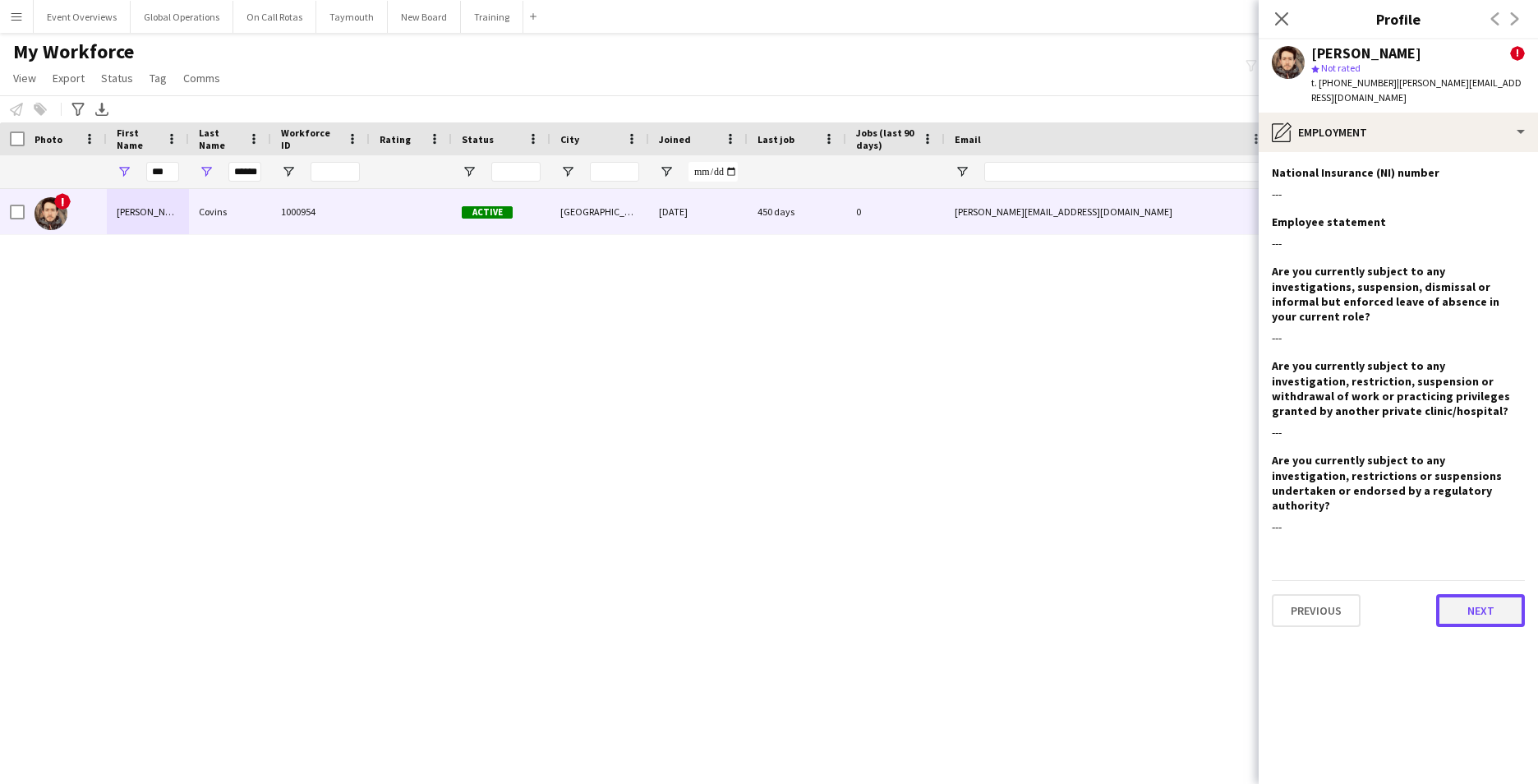
click at [1469, 594] on button "Next" at bounding box center [1481, 610] width 89 height 33
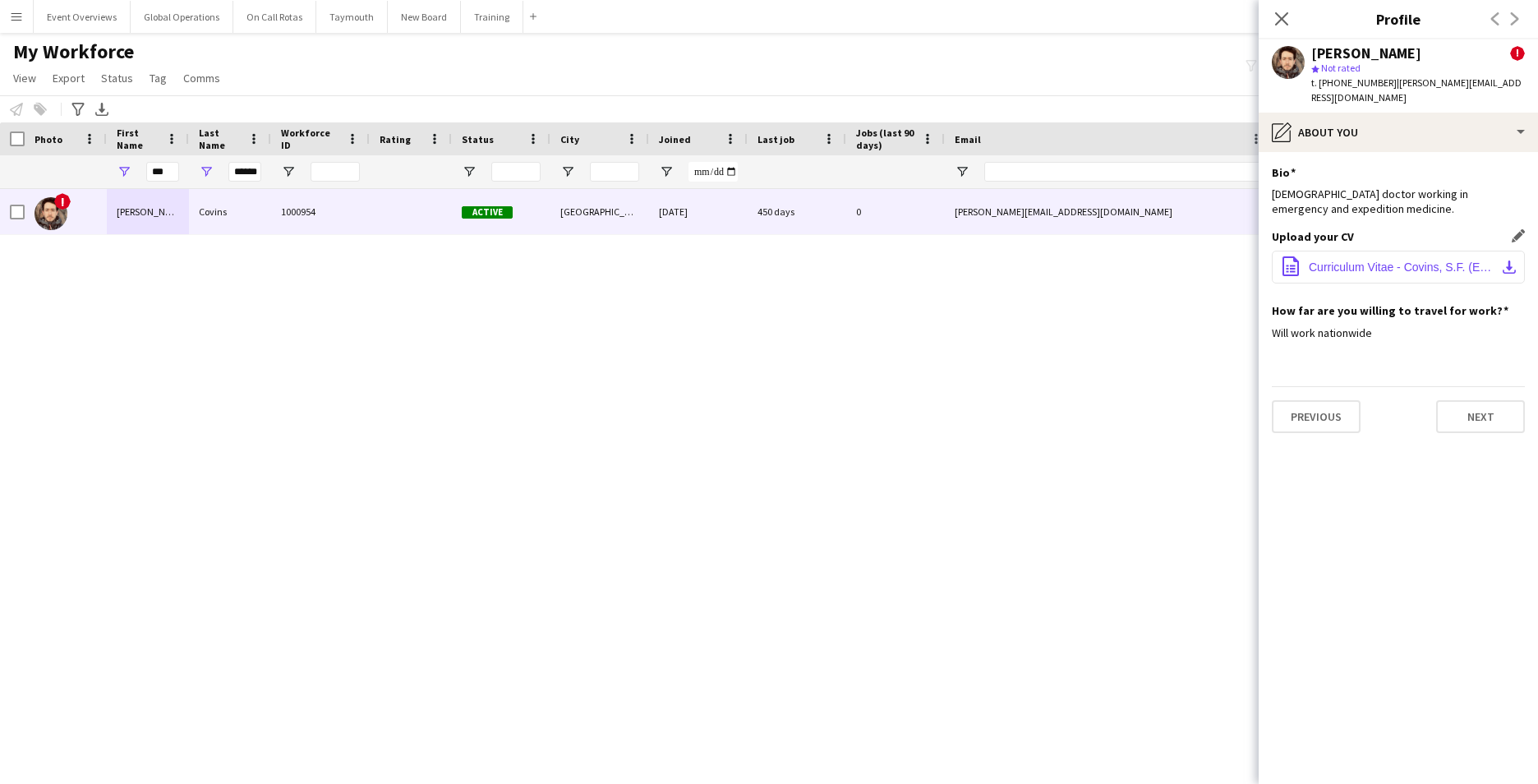
click at [1508, 261] on app-icon "download-bottom" at bounding box center [1509, 267] width 13 height 13
click at [1360, 251] on button "office-file-sheet Curriculum Vitae - Covins, S.F. (EM).pdf download-bottom" at bounding box center [1399, 267] width 253 height 33
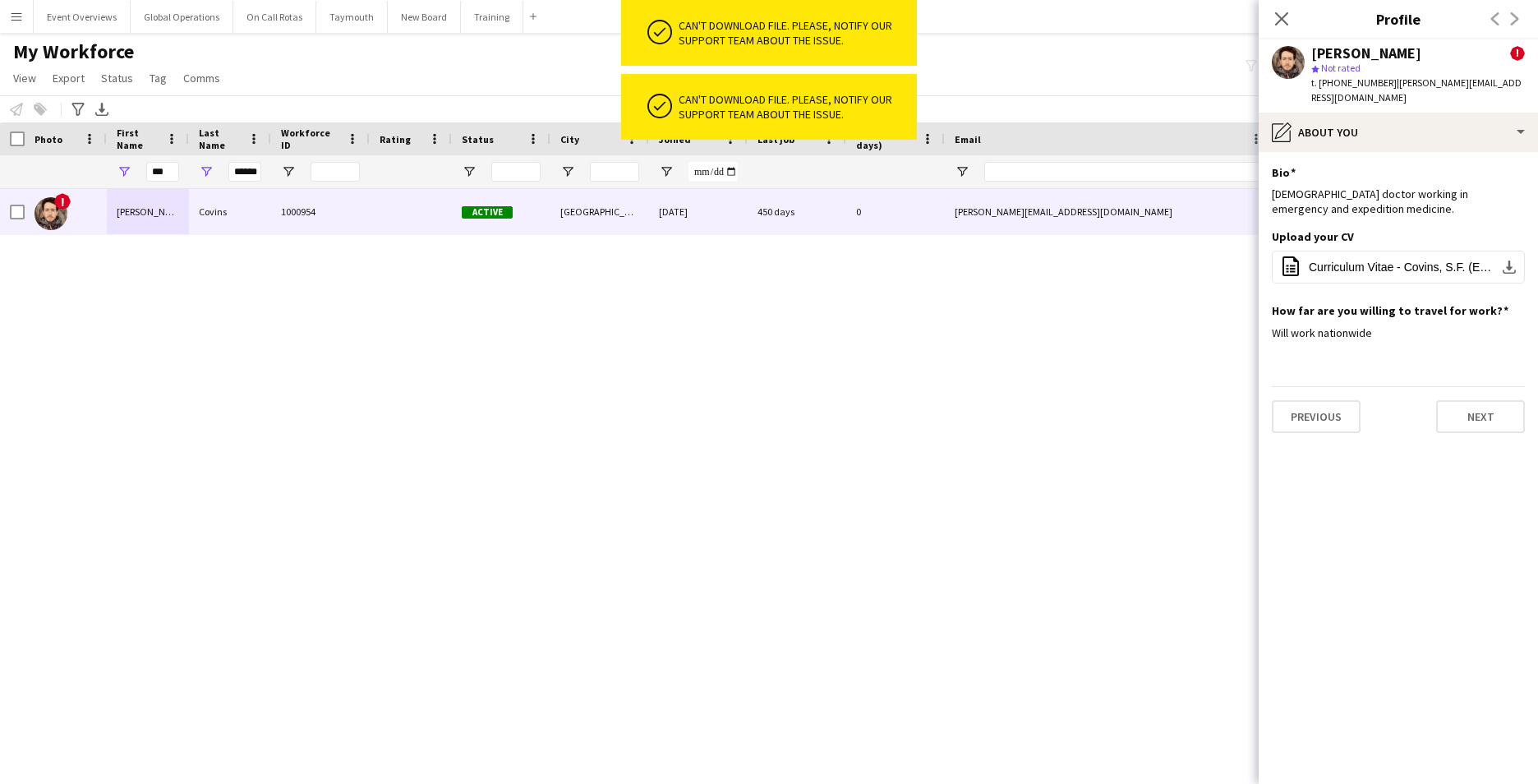
click at [770, 371] on div "! [PERSON_NAME] 1000954 Active [GEOGRAPHIC_DATA] [DATE] 450 days 0 [PERSON_NAME…" at bounding box center [744, 465] width 1489 height 554
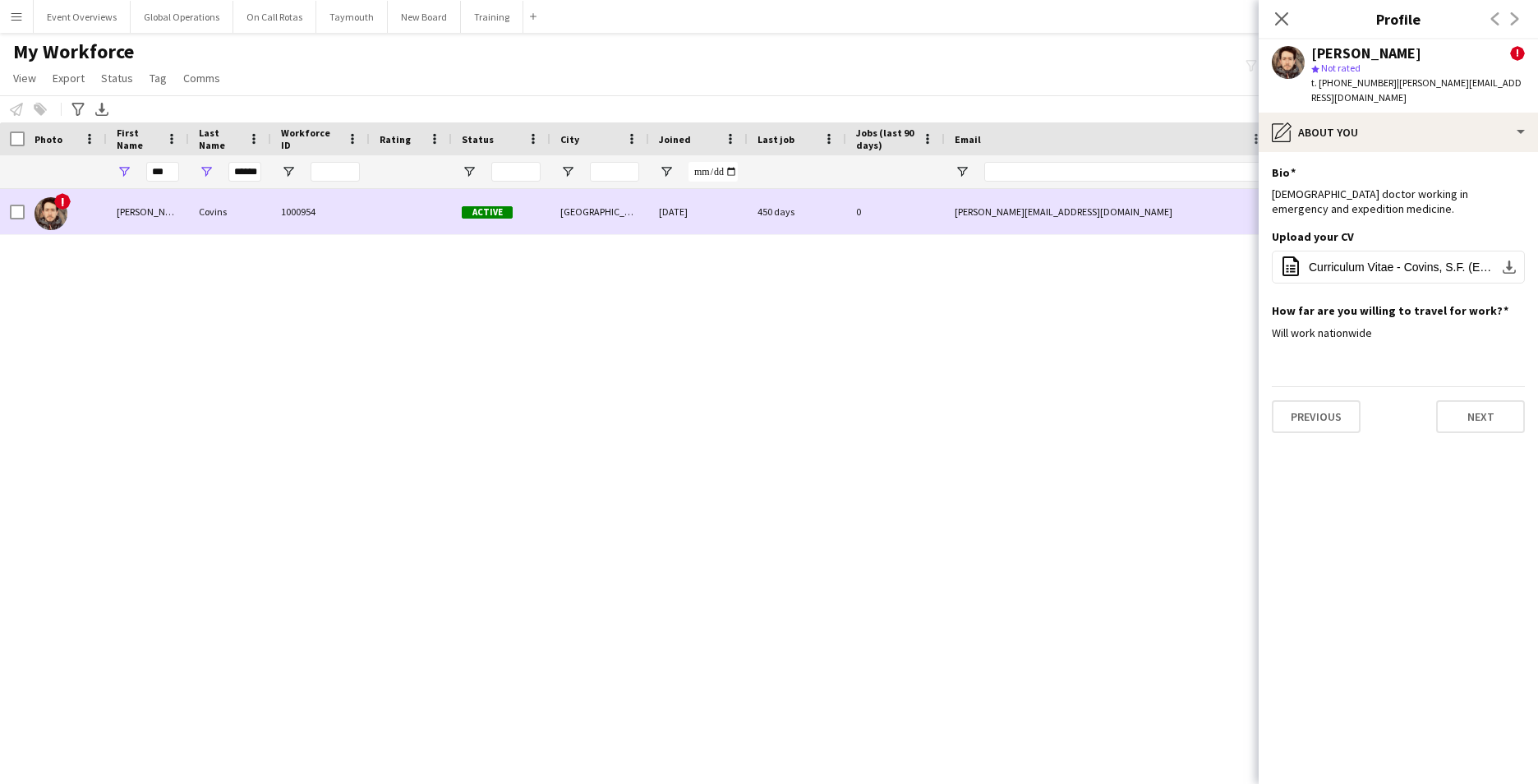
click at [145, 202] on div "[PERSON_NAME]" at bounding box center [148, 211] width 82 height 45
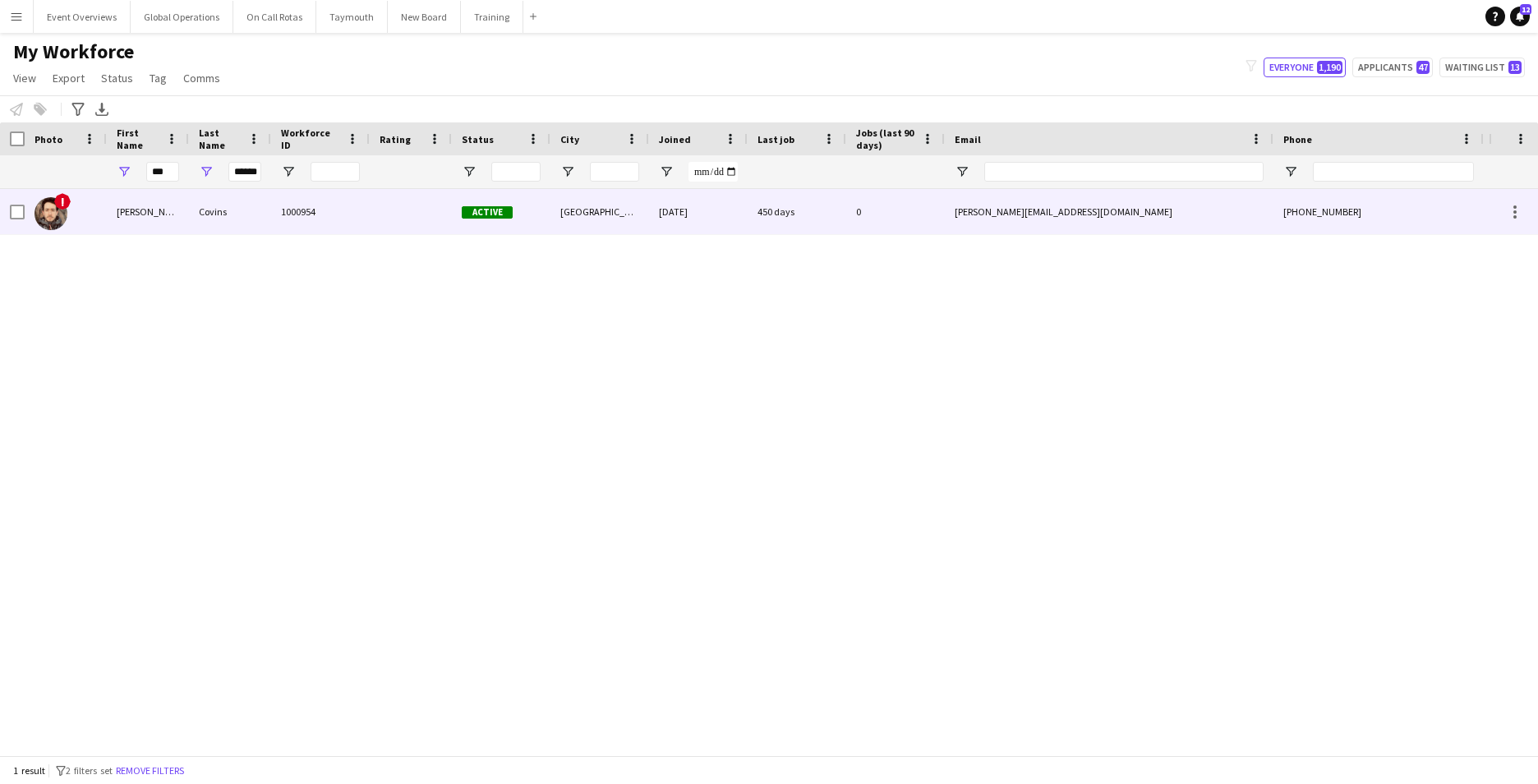
click at [137, 209] on div "[PERSON_NAME]" at bounding box center [148, 211] width 82 height 45
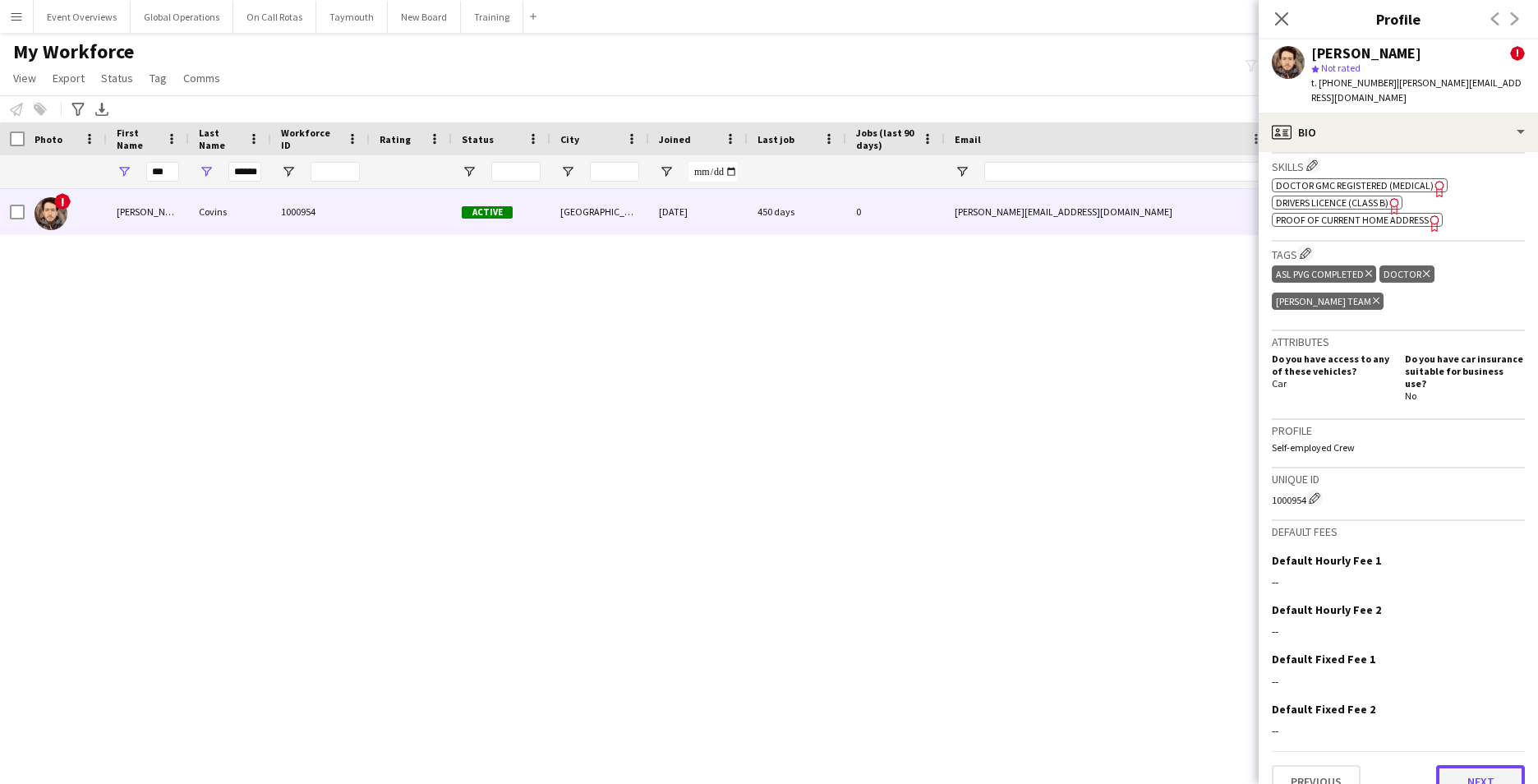
click at [1471, 765] on button "Next" at bounding box center [1481, 781] width 89 height 33
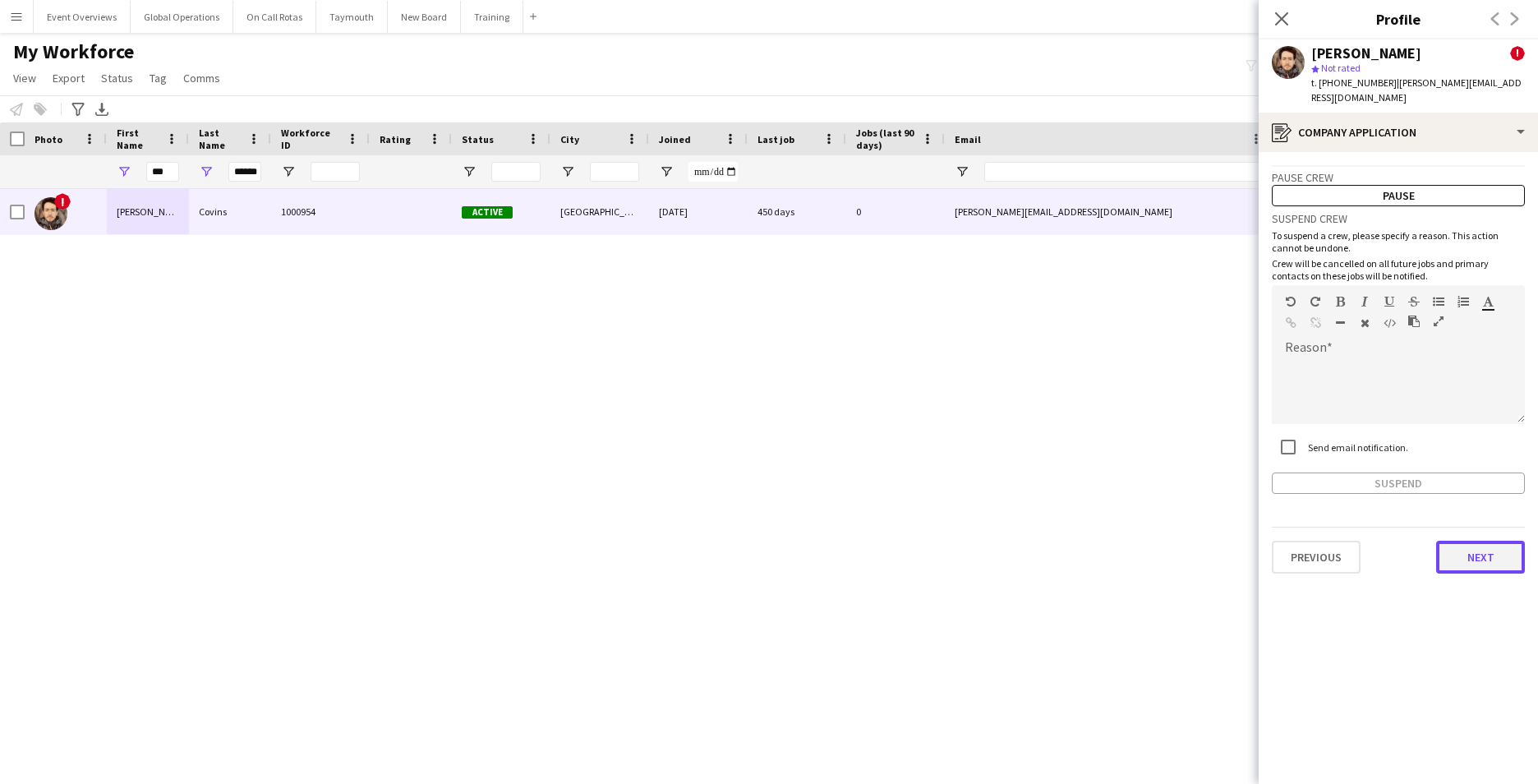
click at [1475, 541] on button "Next" at bounding box center [1481, 557] width 89 height 33
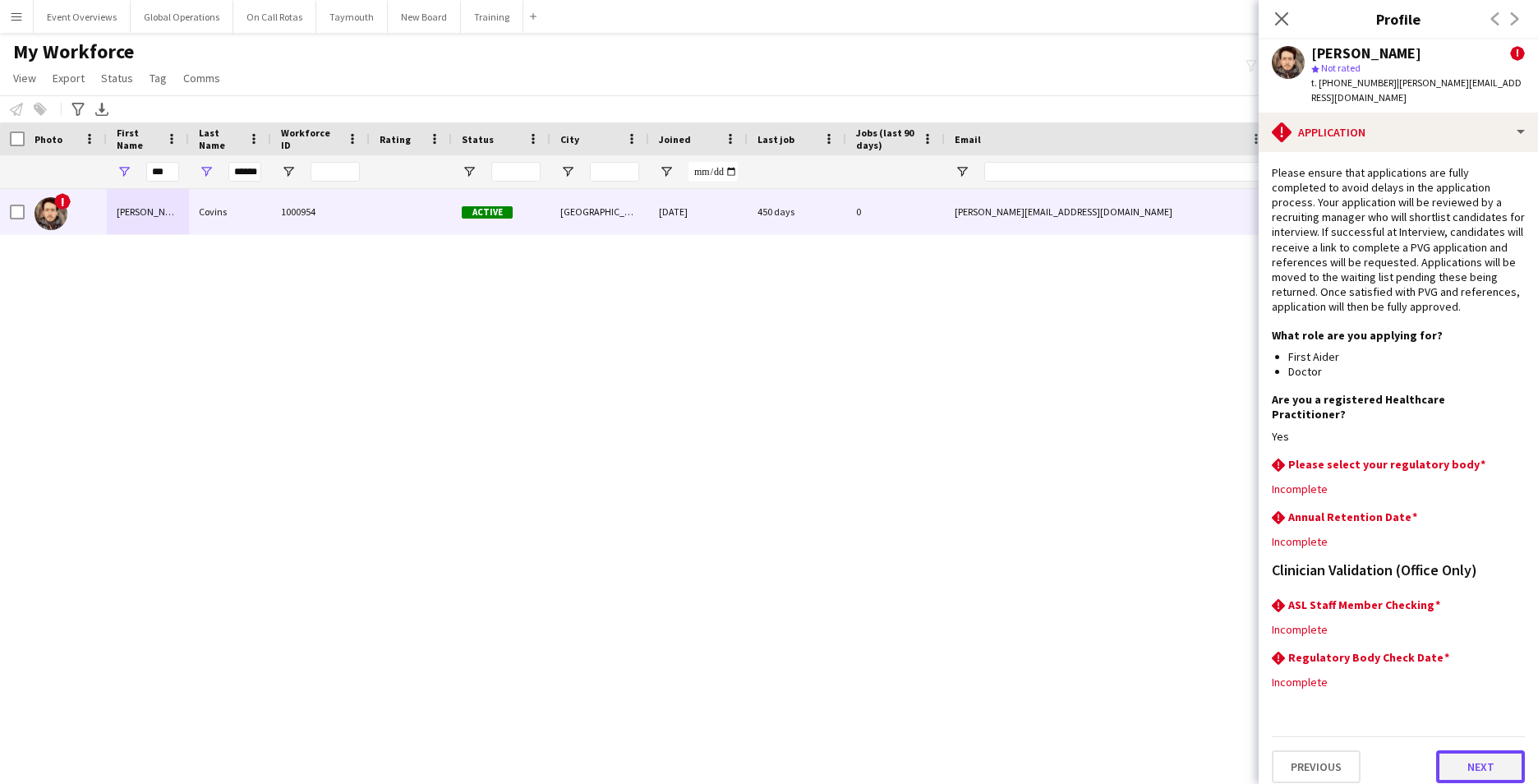
click at [1464, 750] on button "Next" at bounding box center [1481, 766] width 89 height 33
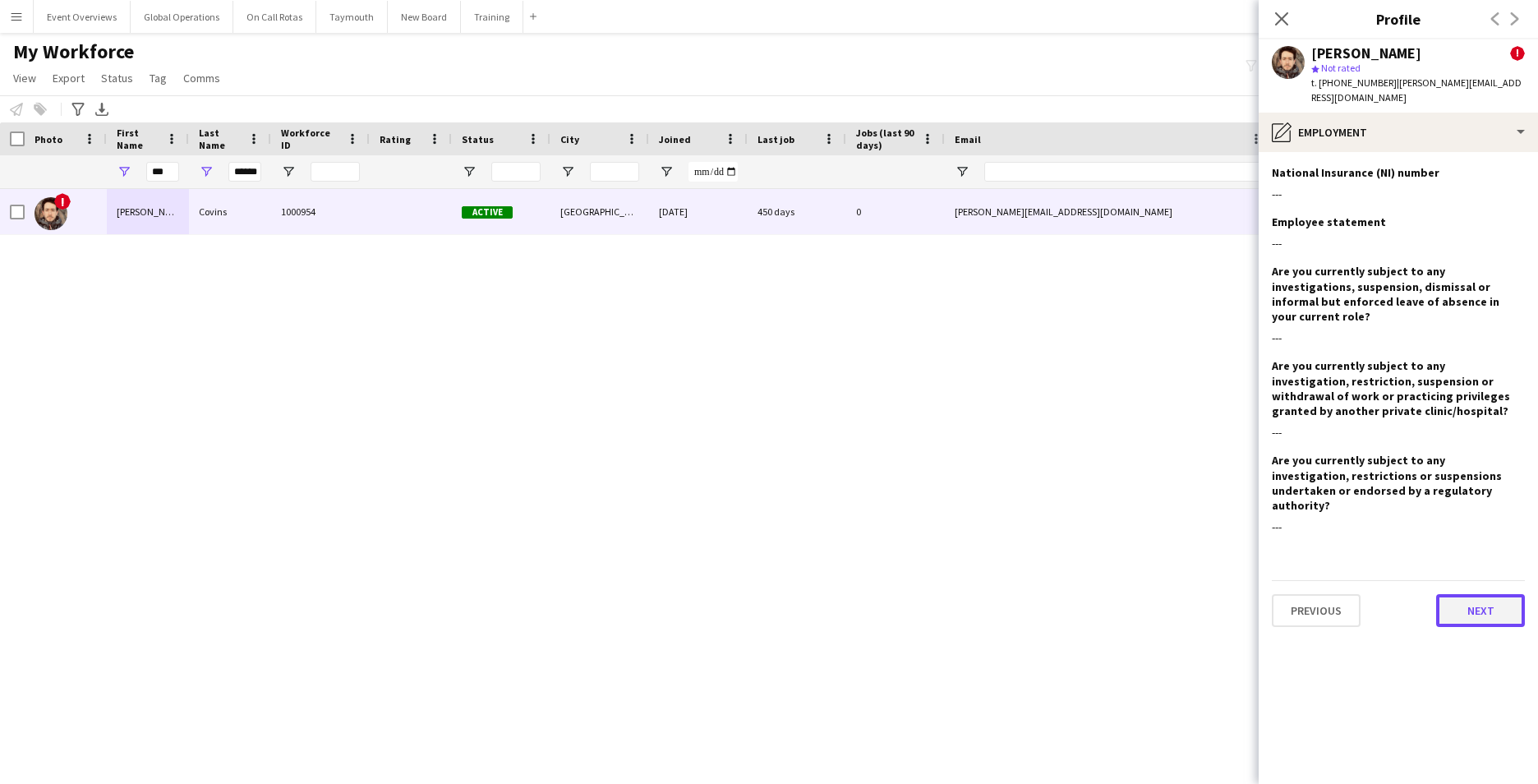
click at [1469, 594] on button "Next" at bounding box center [1481, 610] width 89 height 33
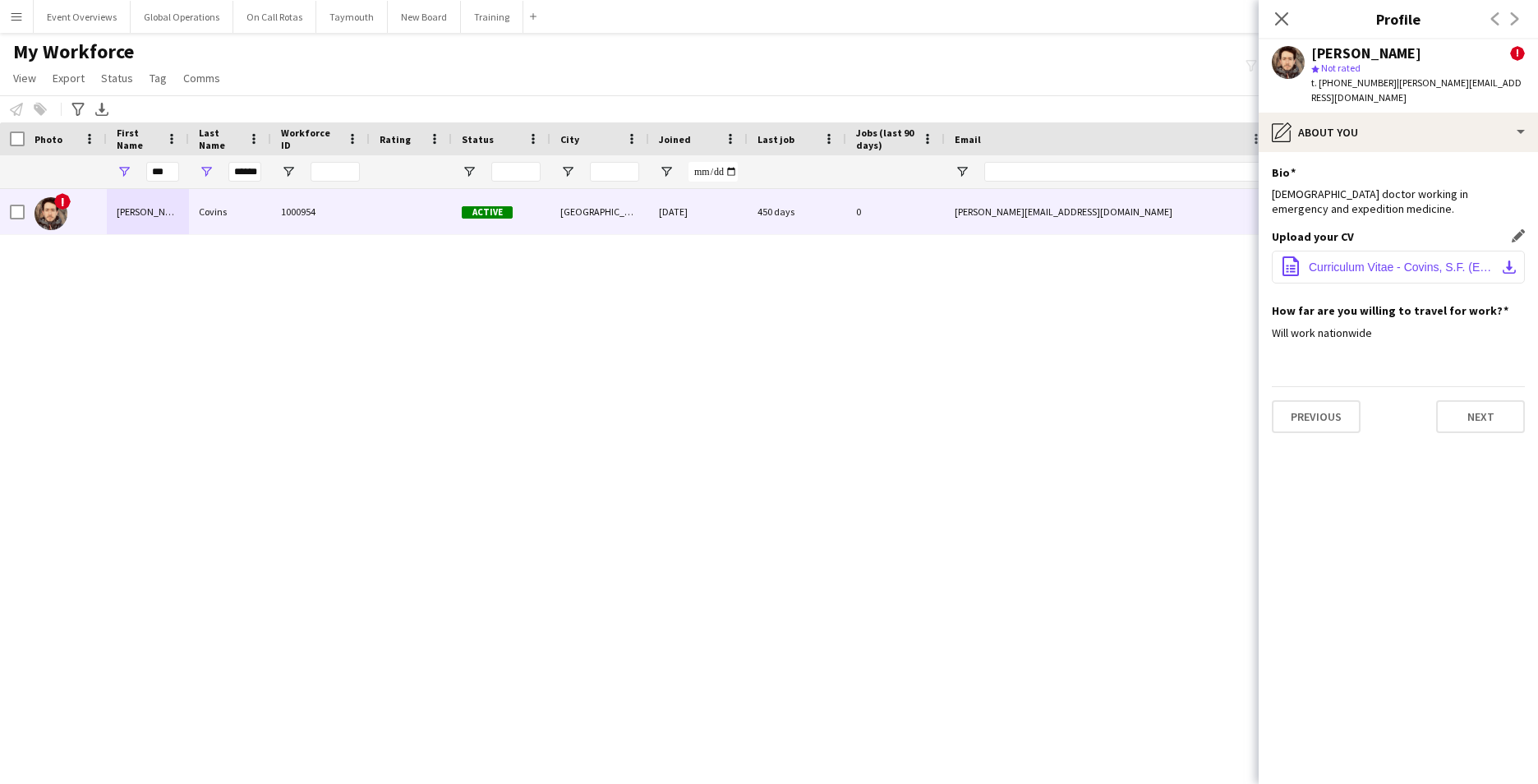
click at [1324, 261] on span "Curriculum Vitae - Covins, S.F. (EM).pdf" at bounding box center [1402, 267] width 186 height 13
click at [1512, 261] on app-icon "download-bottom" at bounding box center [1509, 267] width 13 height 13
click at [1508, 261] on app-icon "download-bottom" at bounding box center [1509, 267] width 13 height 13
click at [1507, 261] on app-icon "download-bottom" at bounding box center [1509, 267] width 13 height 13
click at [1349, 261] on span "Curriculum Vitae - Covins, S.F. (EM).pdf" at bounding box center [1402, 267] width 186 height 13
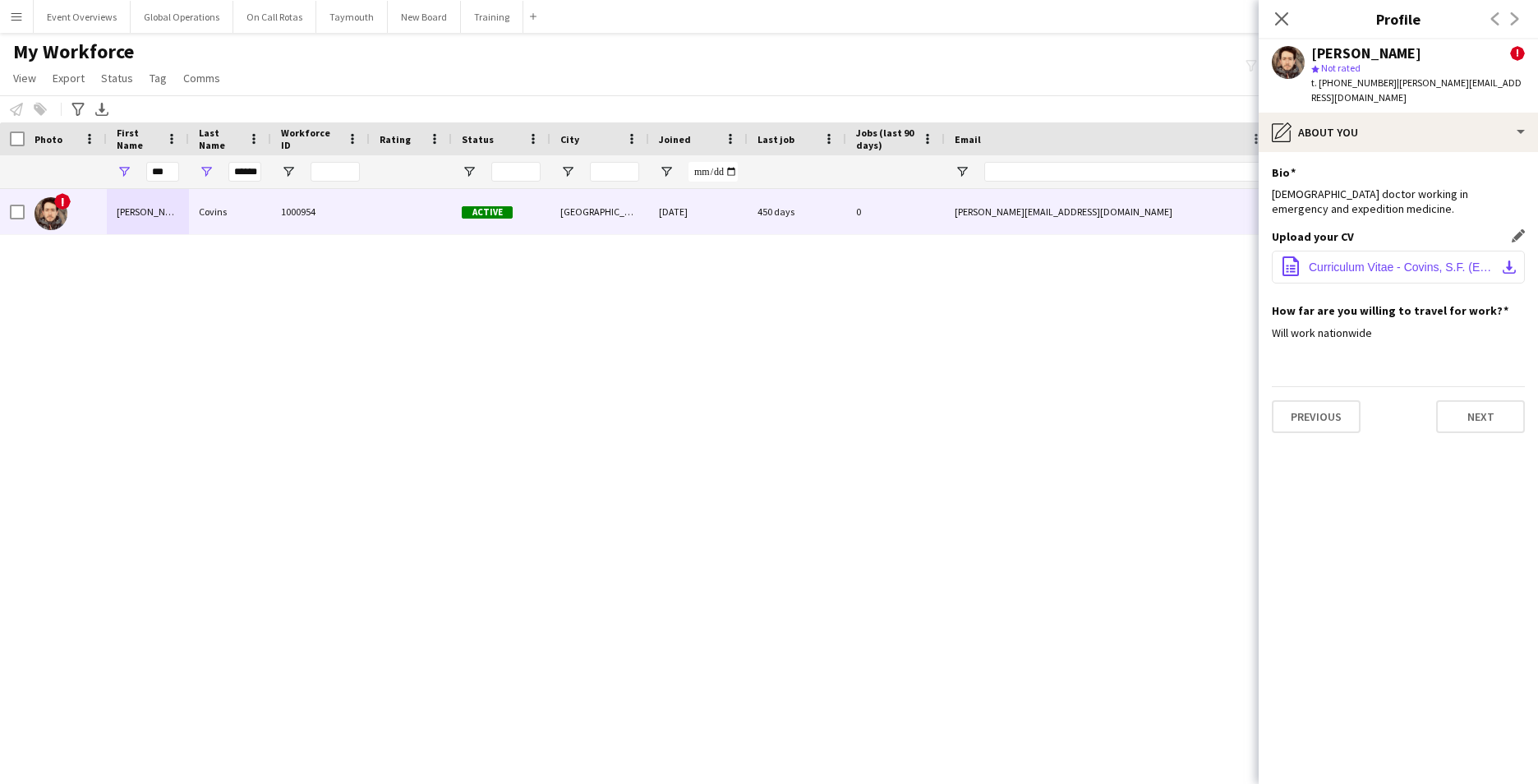
click at [1349, 261] on span "Curriculum Vitae - Covins, S.F. (EM).pdf" at bounding box center [1402, 267] width 186 height 13
click at [1002, 699] on div "! [PERSON_NAME] 1000954 Active [GEOGRAPHIC_DATA] [DATE] 450 days 0 [PERSON_NAME…" at bounding box center [744, 465] width 1489 height 554
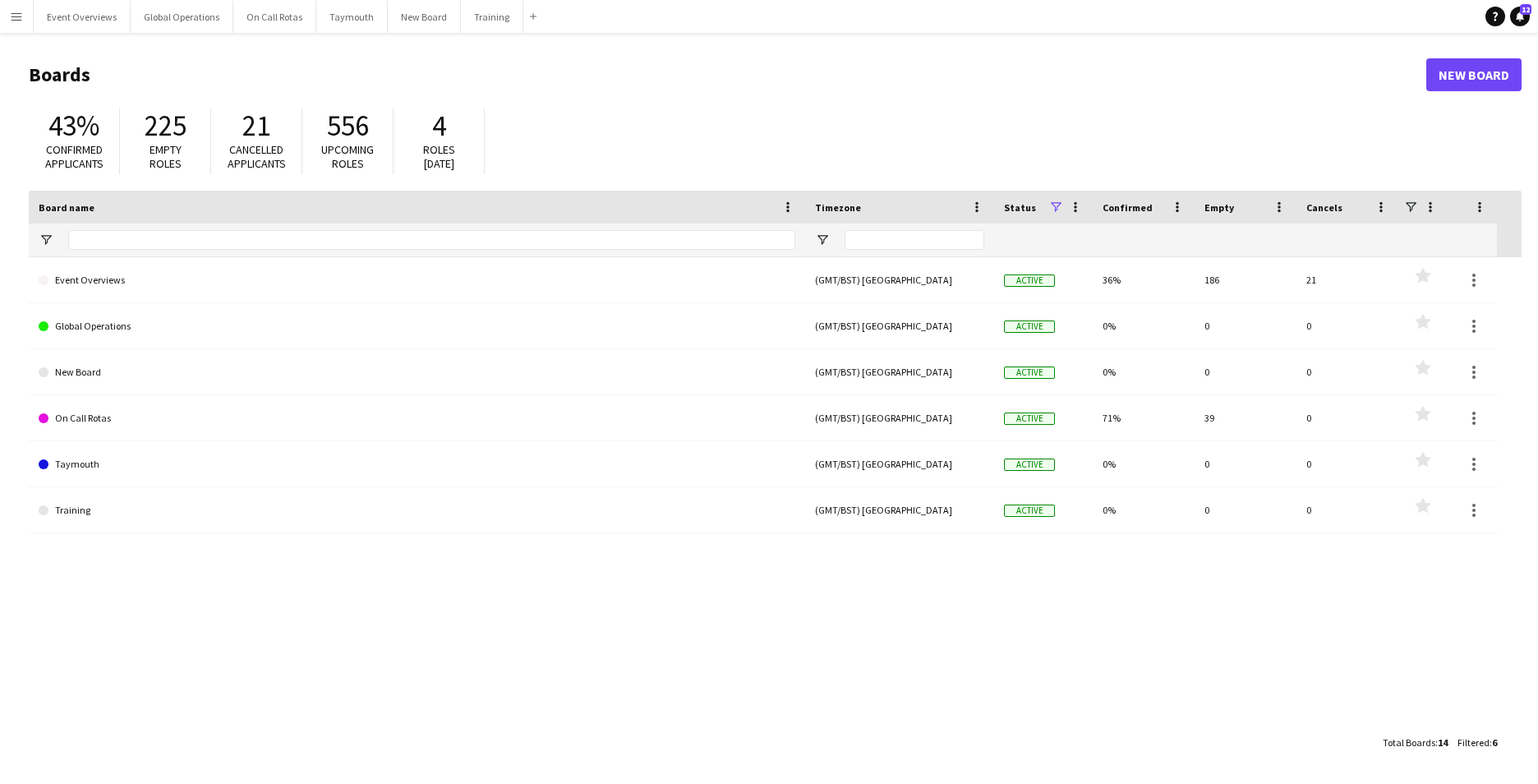
click at [8, 13] on button "Menu" at bounding box center [17, 17] width 33 height 33
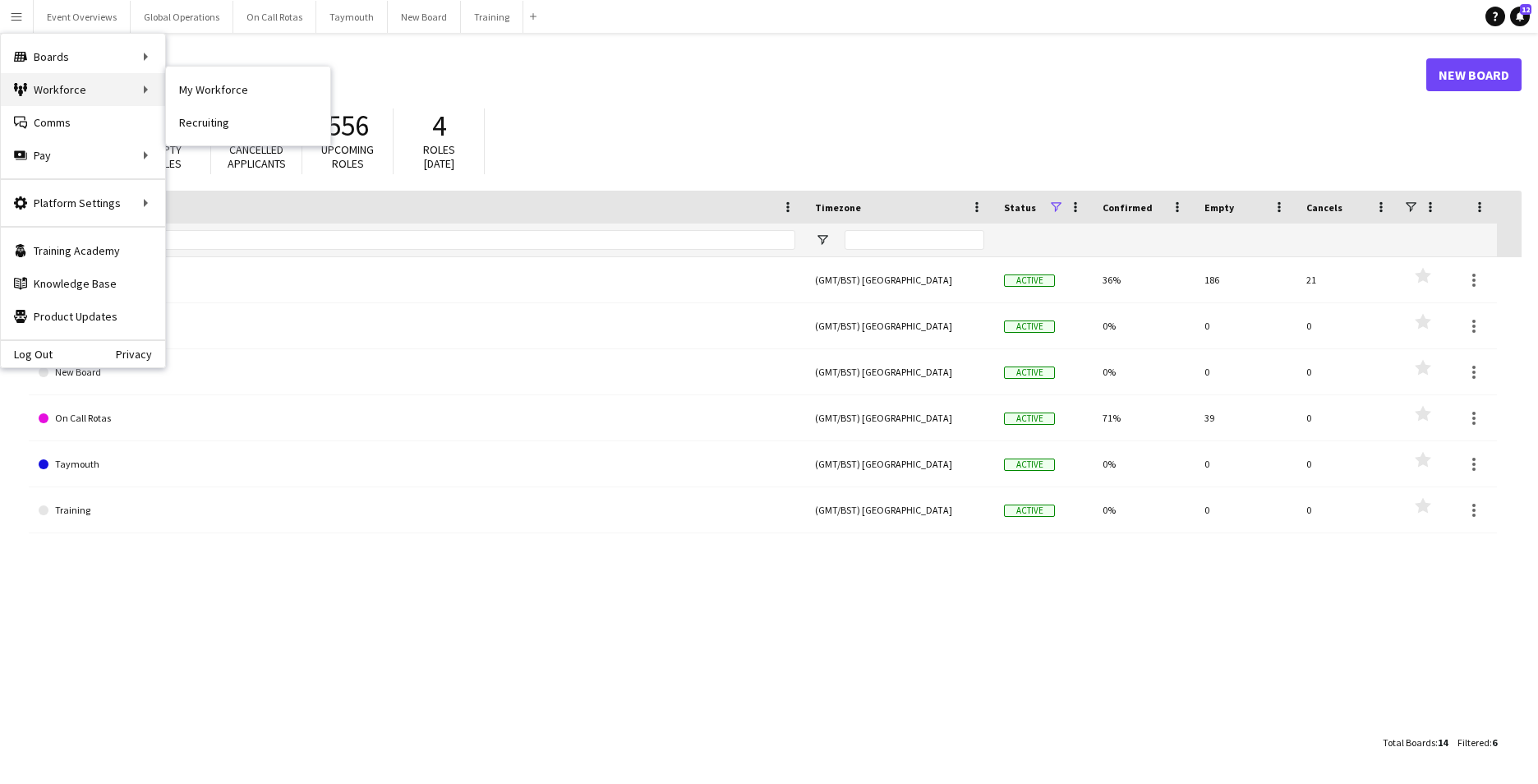
click at [48, 92] on div "Workforce Workforce" at bounding box center [83, 90] width 165 height 33
click at [131, 53] on div "Boards Boards" at bounding box center [83, 57] width 165 height 33
click at [205, 53] on link "Boards" at bounding box center [248, 57] width 165 height 33
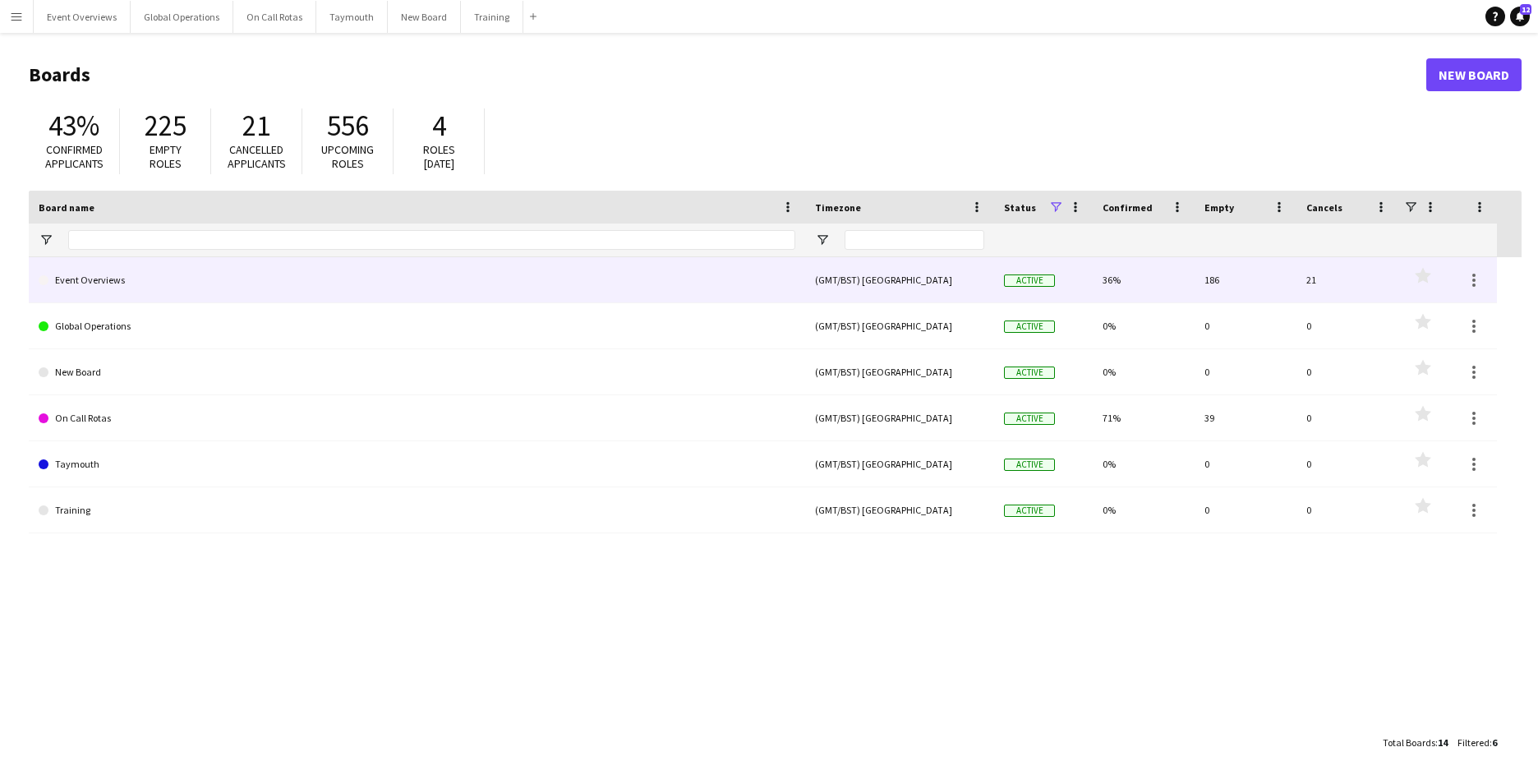
click at [82, 277] on link "Event Overviews" at bounding box center [417, 280] width 757 height 46
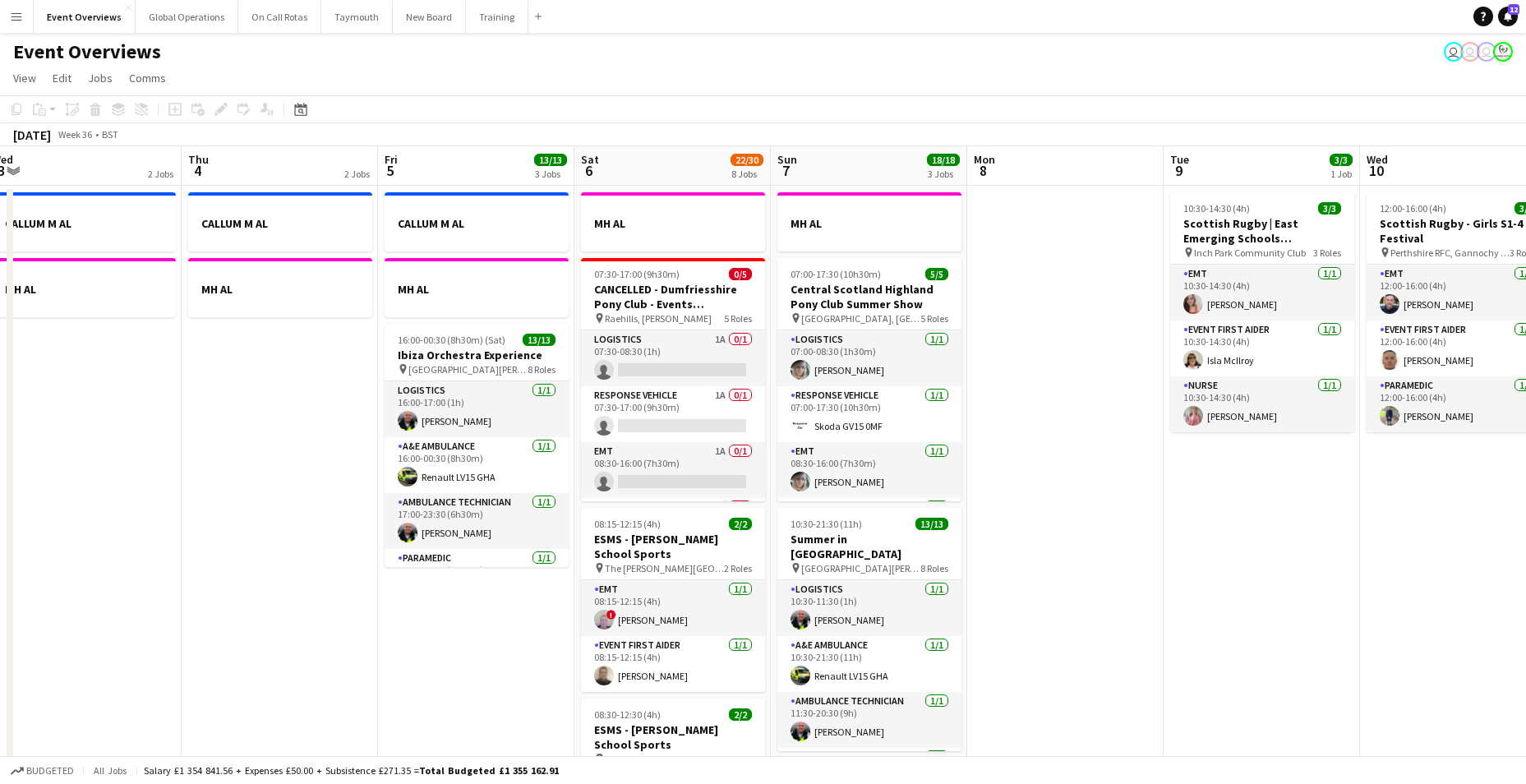
scroll to position [0, 613]
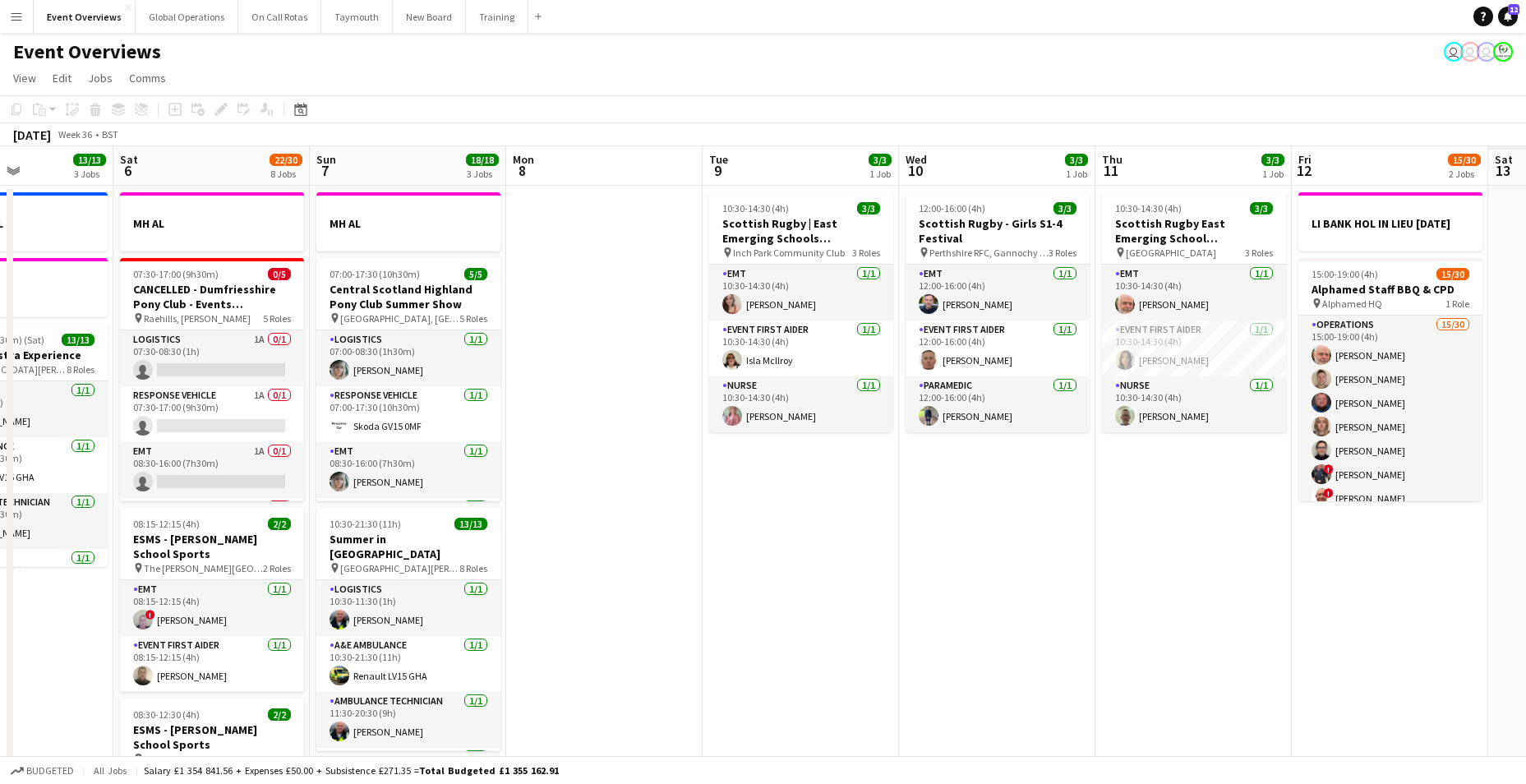
drag, startPoint x: 917, startPoint y: 735, endPoint x: 47, endPoint y: 696, distance: 870.9
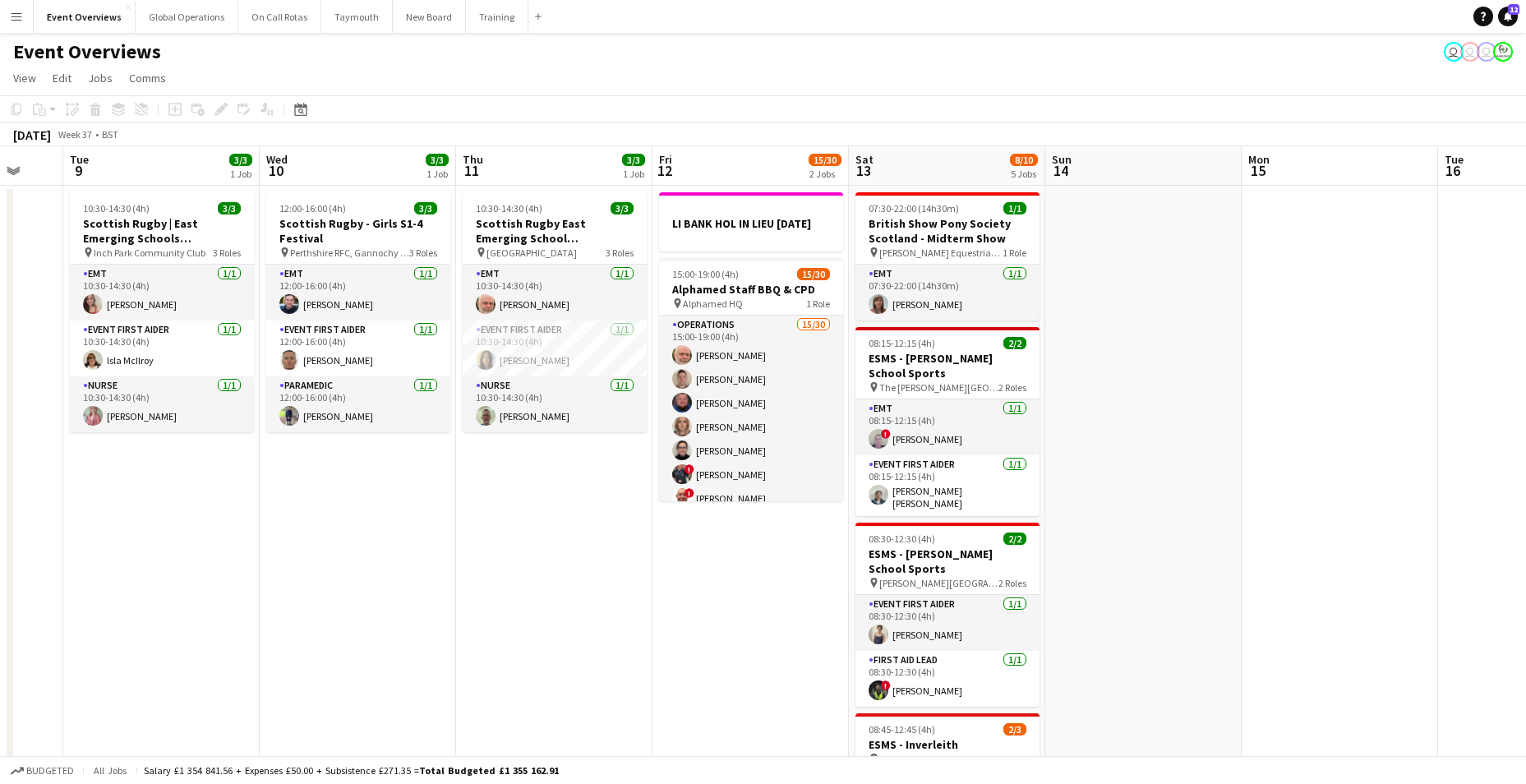
scroll to position [0, 533]
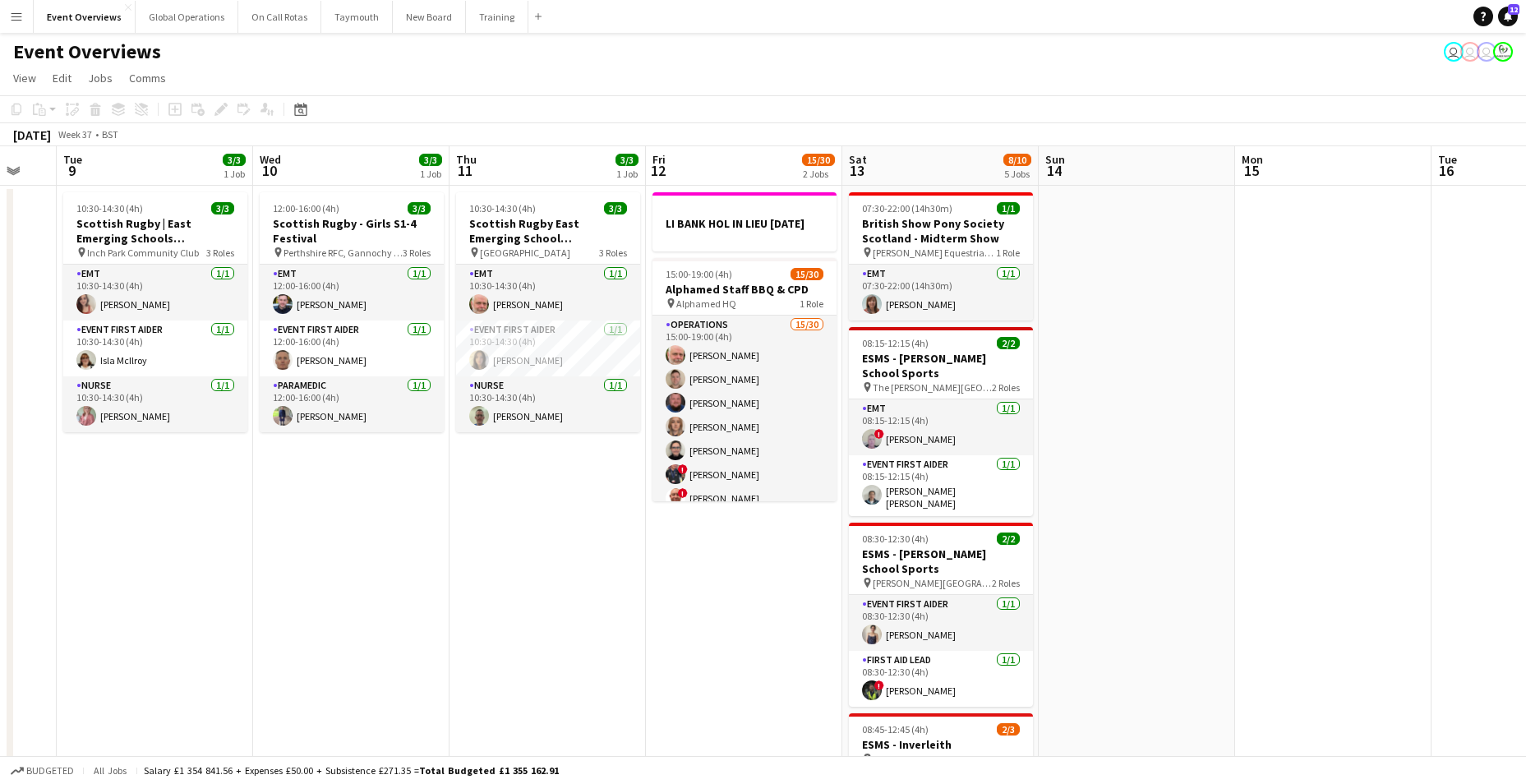
drag, startPoint x: 1058, startPoint y: 741, endPoint x: 412, endPoint y: 709, distance: 646.8
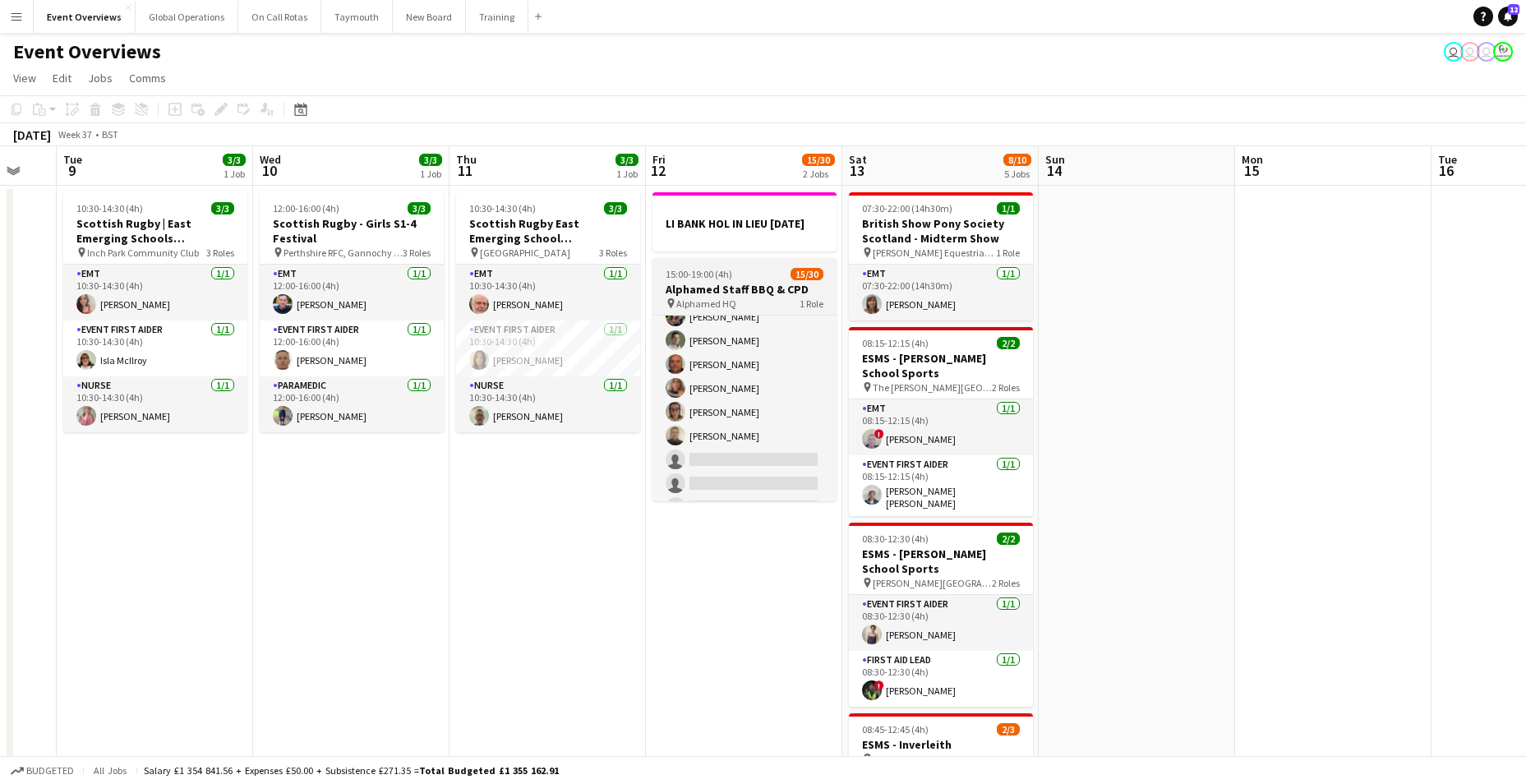
scroll to position [0, 0]
